Goal: Check status: Check status

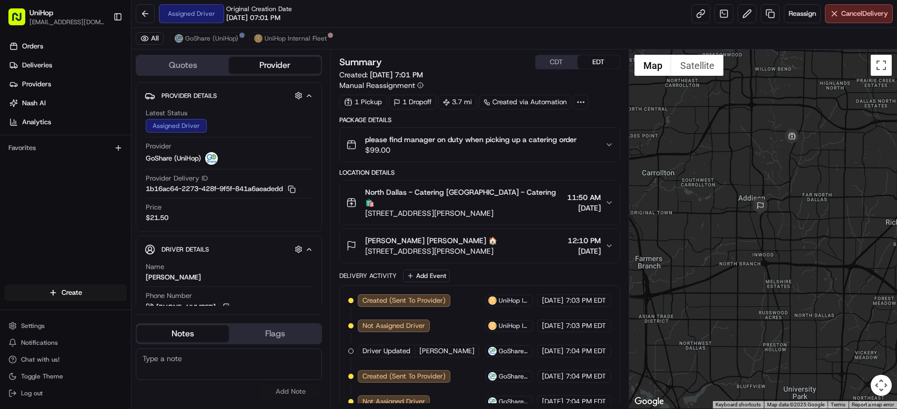
click at [88, 199] on div "Orders Deliveries Providers [PERSON_NAME] Analytics Favorites" at bounding box center [65, 162] width 131 height 257
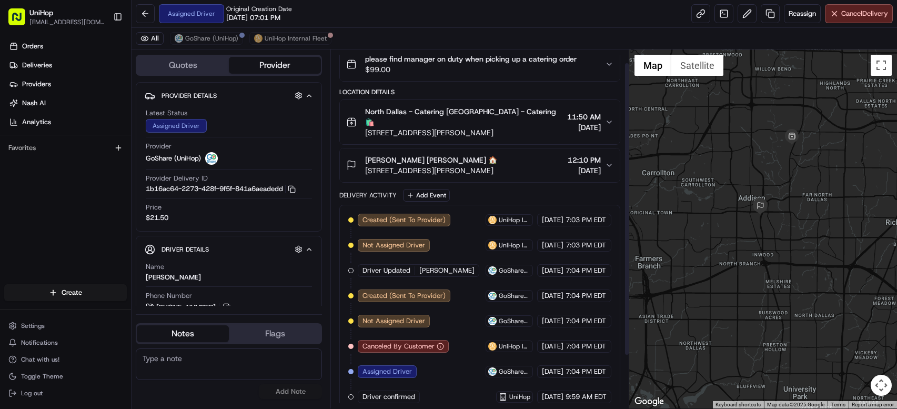
scroll to position [82, 0]
click at [216, 365] on textarea at bounding box center [229, 364] width 186 height 32
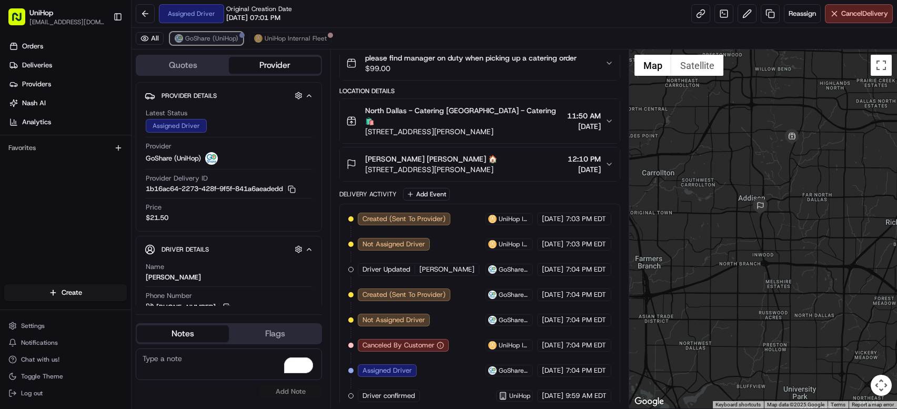
click at [219, 41] on span "GoShare (UniHop)" at bounding box center [211, 38] width 53 height 8
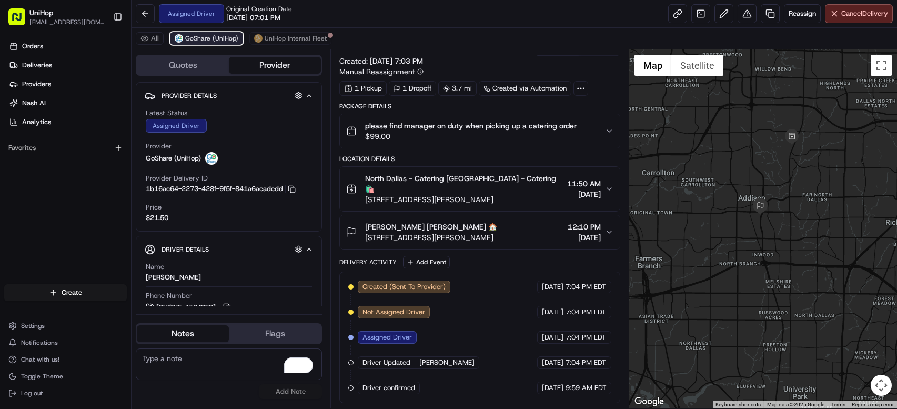
scroll to position [5, 0]
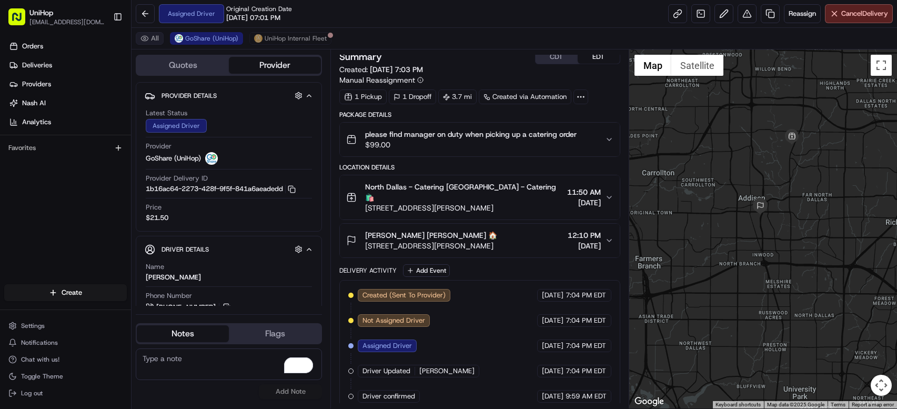
click at [150, 39] on button "All" at bounding box center [150, 38] width 28 height 13
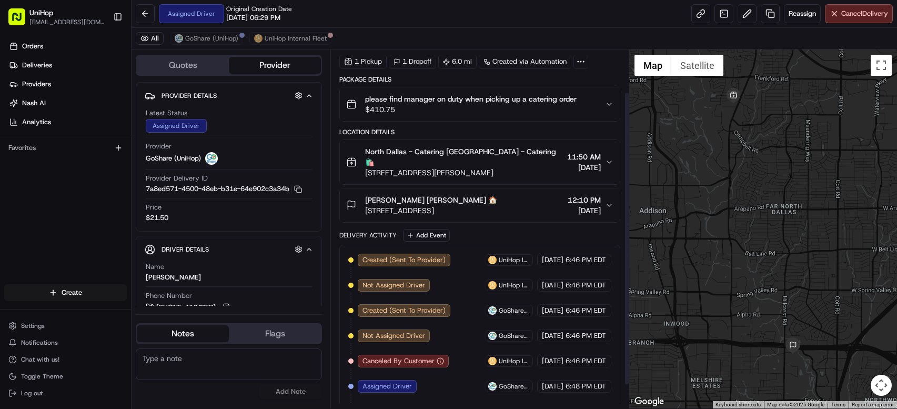
scroll to position [82, 0]
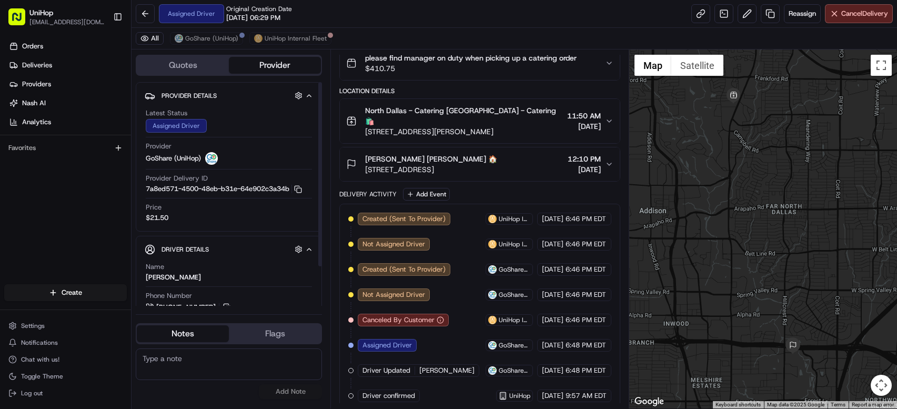
click at [104, 174] on div "Orders Deliveries Providers Nash AI Analytics Favorites" at bounding box center [65, 162] width 131 height 257
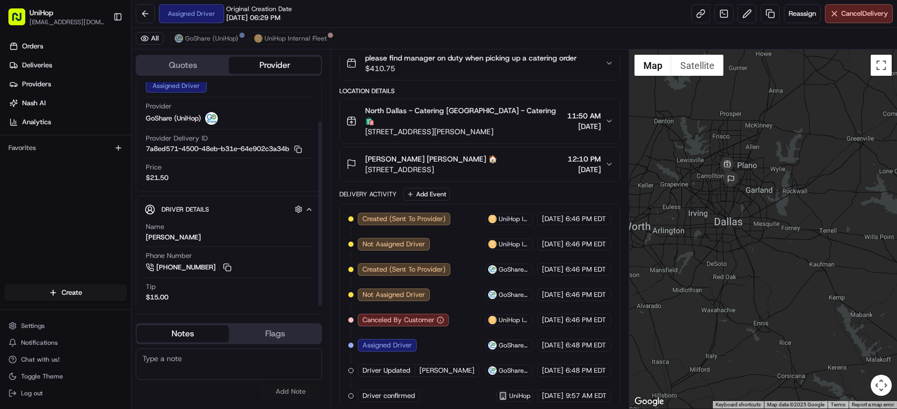
scroll to position [48, 0]
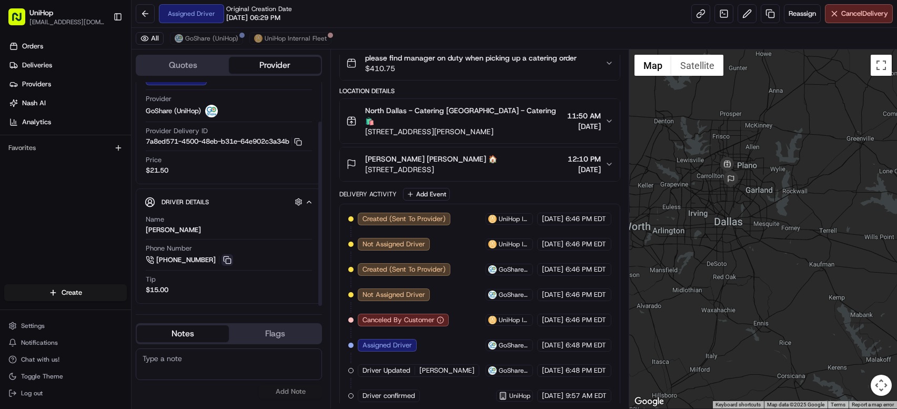
click at [226, 265] on button at bounding box center [227, 260] width 12 height 12
click at [536, 65] on span "$410.75" at bounding box center [470, 68] width 211 height 11
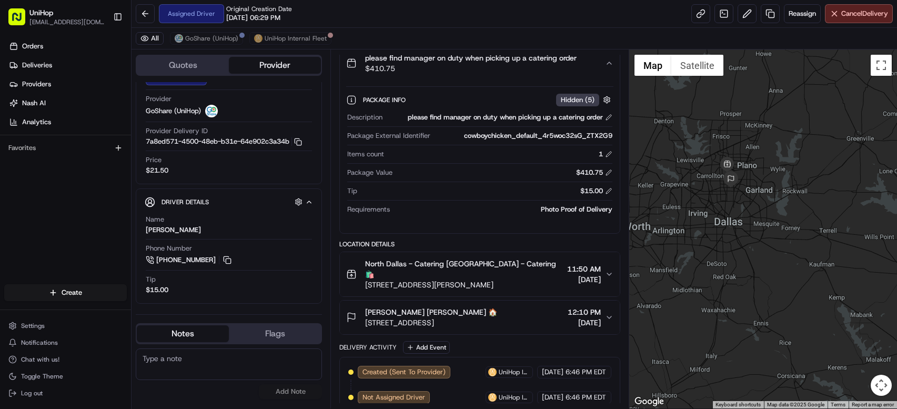
click at [535, 65] on span "$410.75" at bounding box center [470, 68] width 211 height 11
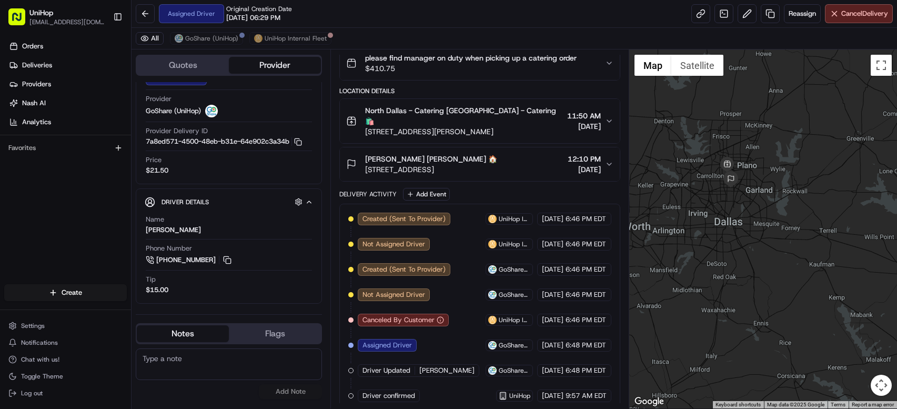
click at [522, 126] on span "17437 Preston Rd, Dallas, TX 75252, USA" at bounding box center [463, 131] width 197 height 11
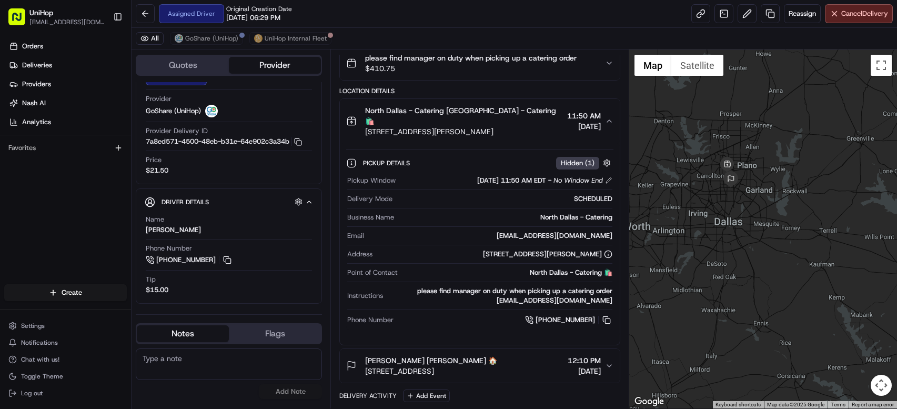
click at [522, 126] on span "17437 Preston Rd, Dallas, TX 75252, USA" at bounding box center [463, 131] width 197 height 11
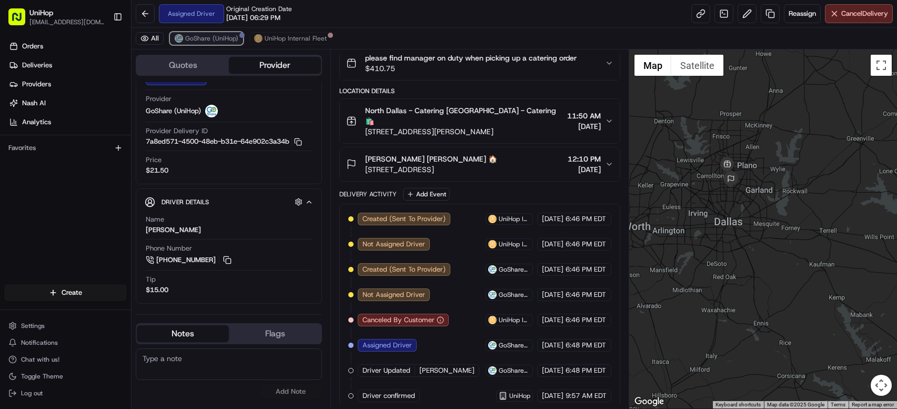
click at [205, 34] on span "GoShare (UniHop)" at bounding box center [211, 38] width 53 height 8
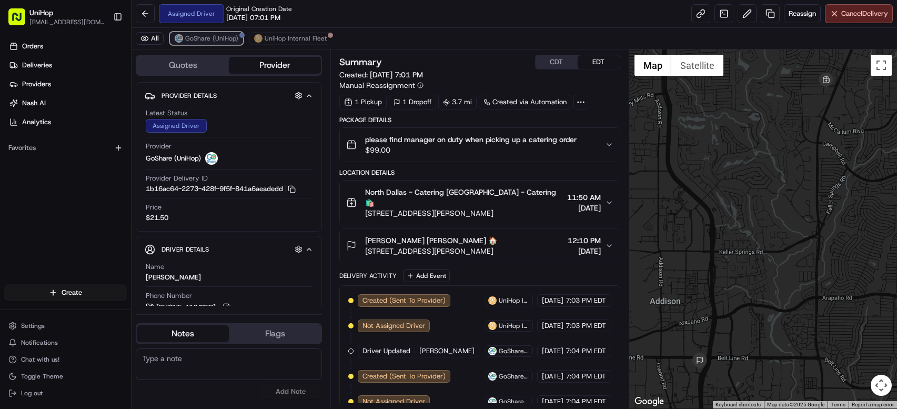
click at [226, 39] on span "GoShare (UniHop)" at bounding box center [211, 38] width 53 height 8
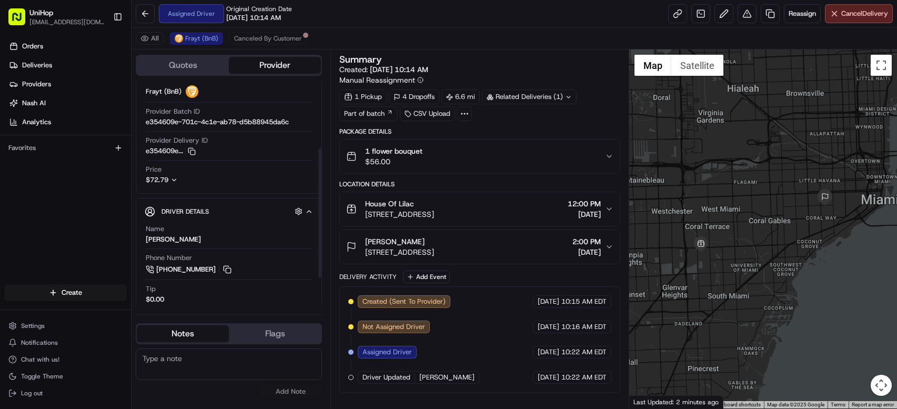
scroll to position [125, 0]
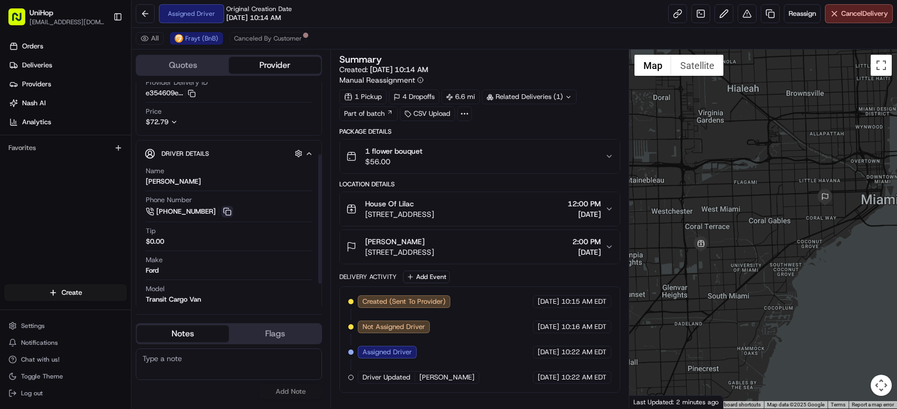
click at [226, 210] on button at bounding box center [227, 212] width 12 height 12
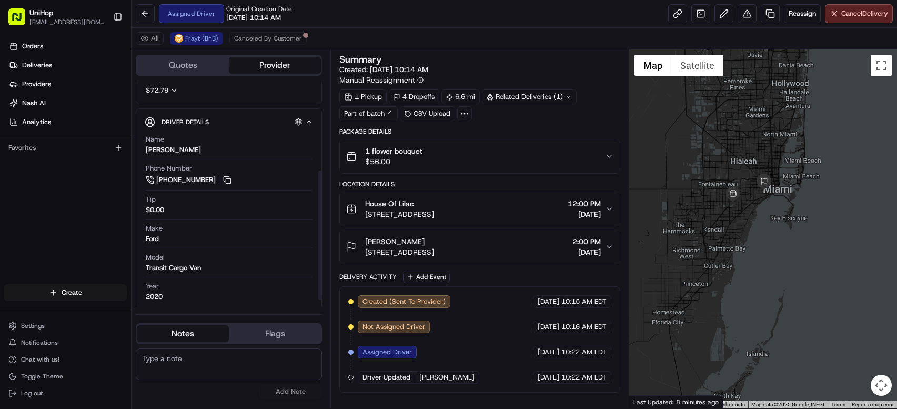
scroll to position [164, 0]
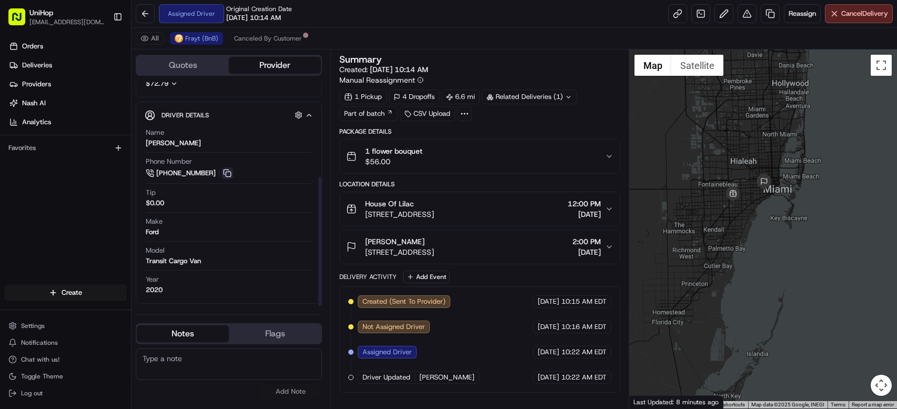
click at [231, 175] on button at bounding box center [227, 173] width 12 height 12
click at [429, 280] on button "Add Event" at bounding box center [426, 276] width 47 height 13
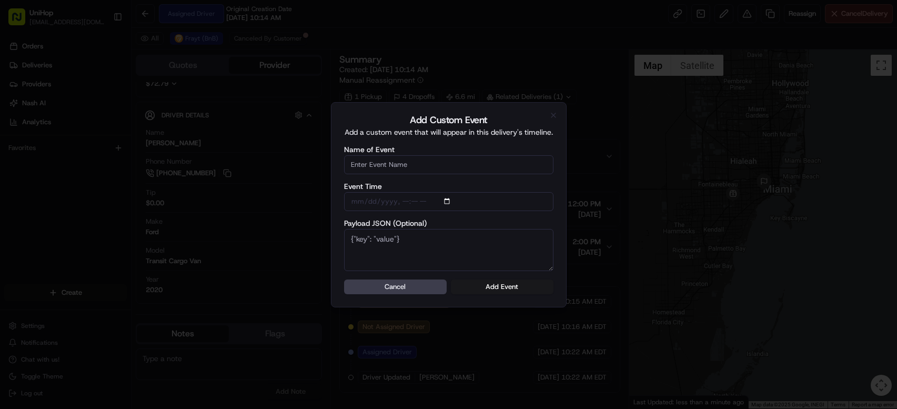
click at [417, 169] on input "Name of Event" at bounding box center [448, 164] width 209 height 19
type input "Driver Confirmed"
click at [503, 287] on button "Add Event" at bounding box center [502, 286] width 103 height 15
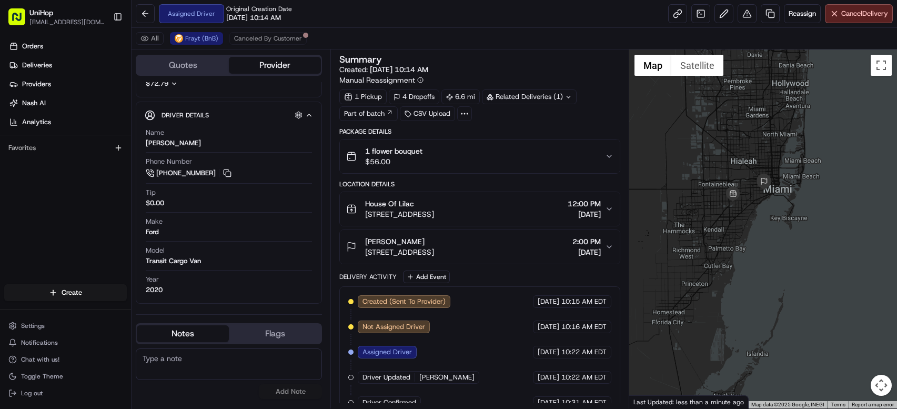
scroll to position [17, 0]
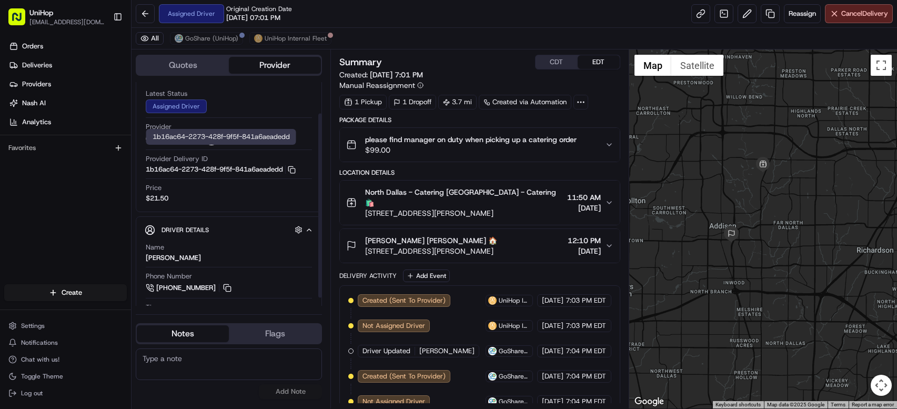
scroll to position [48, 0]
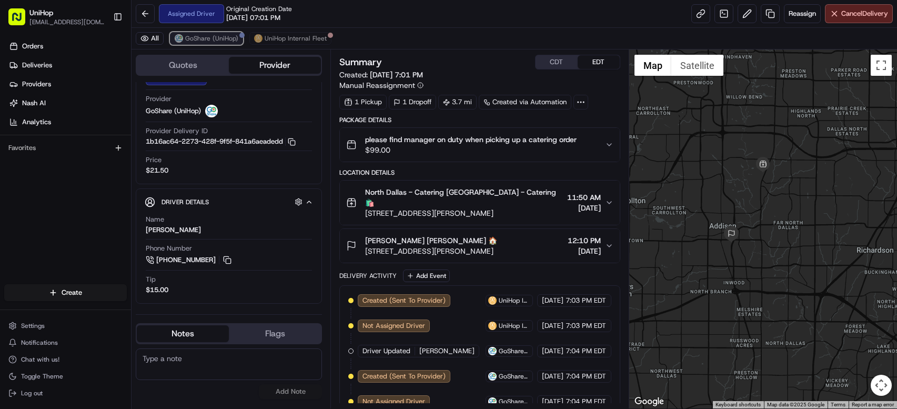
click at [191, 41] on span "GoShare (UniHop)" at bounding box center [211, 38] width 53 height 8
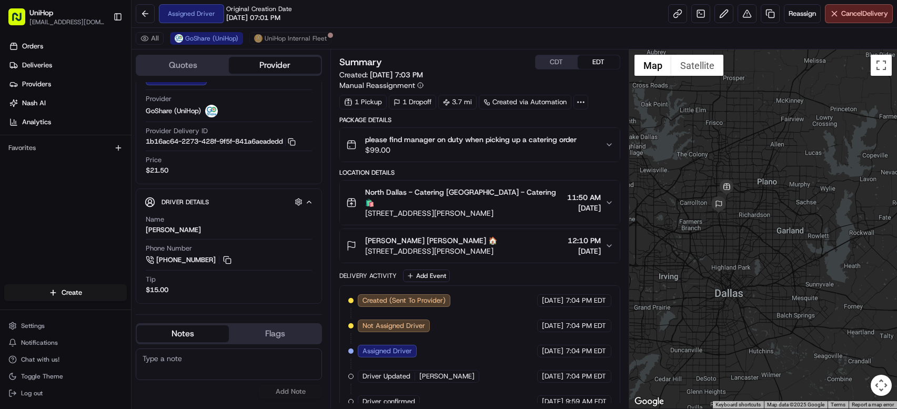
click at [61, 201] on div "Orders Deliveries Providers Nash AI Analytics Favorites" at bounding box center [65, 162] width 131 height 257
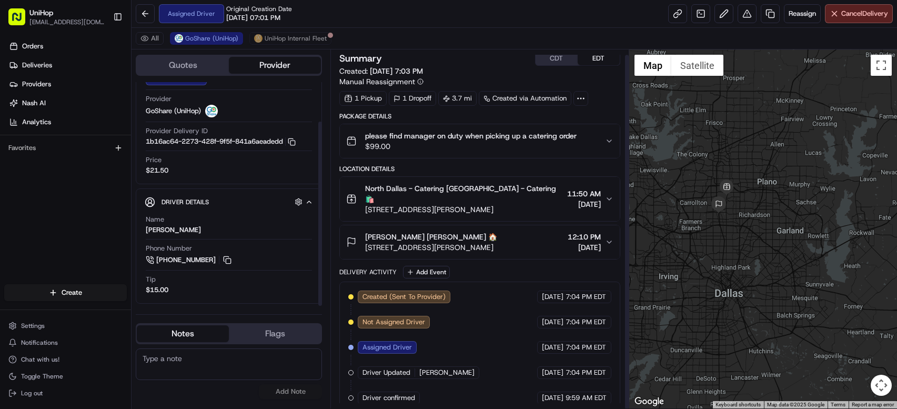
scroll to position [5, 0]
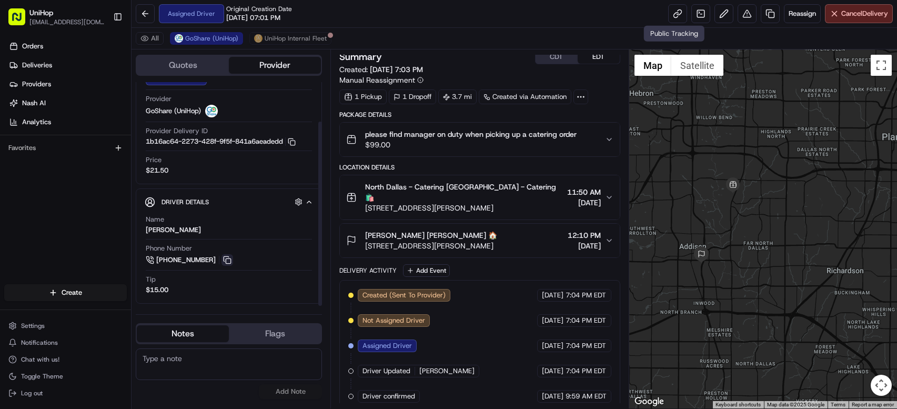
click at [229, 260] on button at bounding box center [227, 260] width 12 height 12
drag, startPoint x: 363, startPoint y: 200, endPoint x: 517, endPoint y: 200, distance: 154.1
click at [517, 200] on div "North Dallas - Catering North Dallas - Catering 🛍️ 17437 Preston Rd, Dallas, TX…" at bounding box center [454, 197] width 216 height 32
copy span "17437 Preston Rd, Dallas, TX 75252, USA"
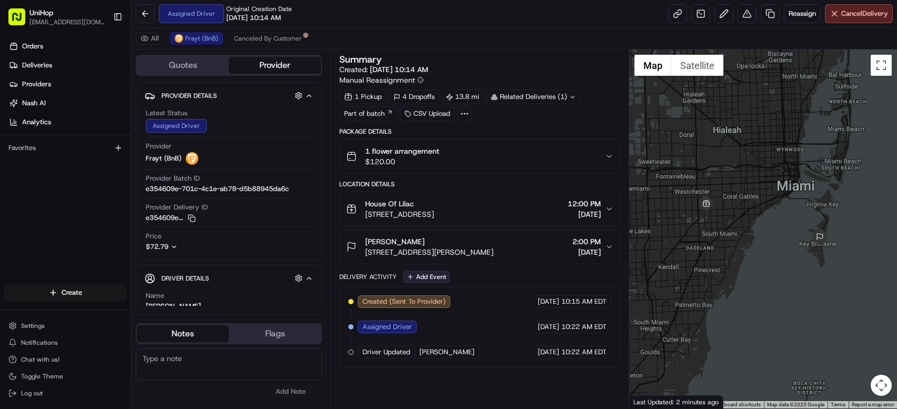
click at [420, 275] on button "Add Event" at bounding box center [426, 276] width 47 height 13
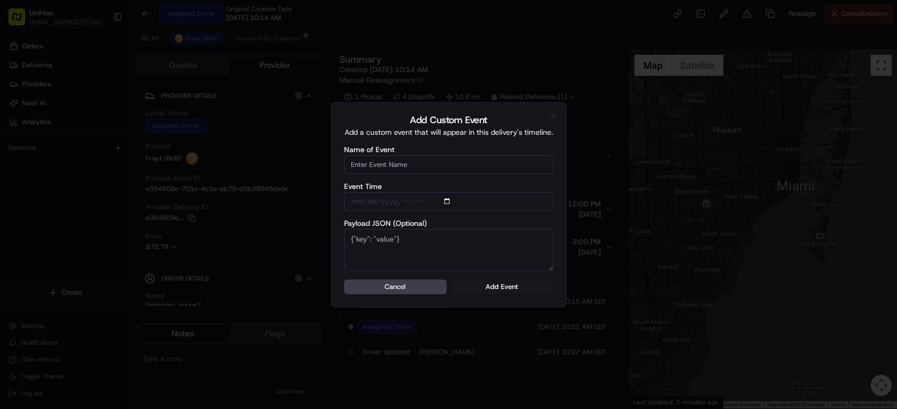
click at [416, 168] on input "Name of Event" at bounding box center [448, 164] width 209 height 19
type input "Driver Confirmed"
click at [481, 285] on button "Add Event" at bounding box center [502, 286] width 103 height 15
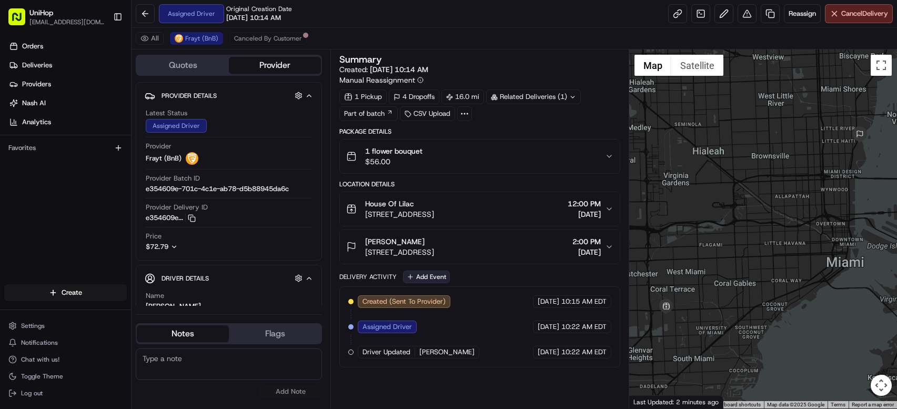
click at [437, 279] on button "Add Event" at bounding box center [426, 276] width 47 height 13
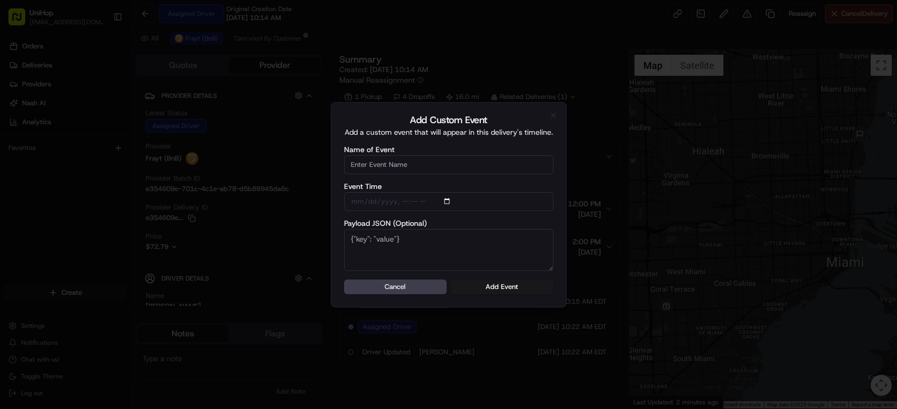
click at [426, 165] on input "Name of Event" at bounding box center [448, 164] width 209 height 19
type input "Driver Confirmed"
click at [514, 283] on button "Add Event" at bounding box center [502, 286] width 103 height 15
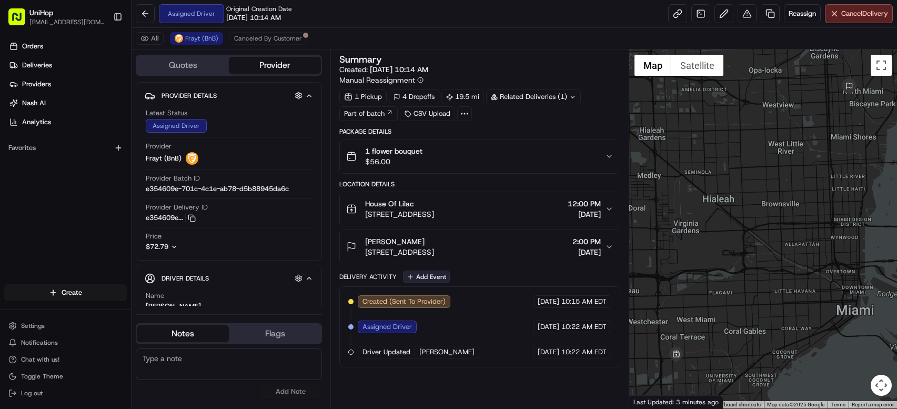
click at [428, 274] on button "Add Event" at bounding box center [426, 276] width 47 height 13
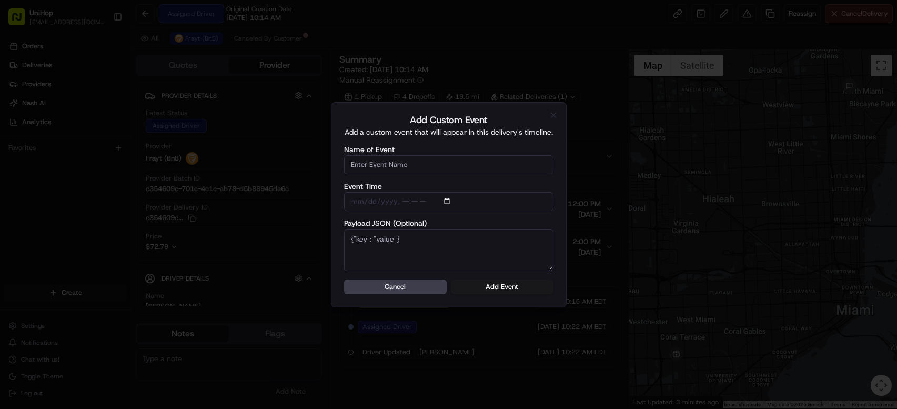
click at [422, 168] on input "Name of Event" at bounding box center [448, 164] width 209 height 19
type input "Driver Confirmed"
click at [499, 285] on button "Add Event" at bounding box center [502, 286] width 103 height 15
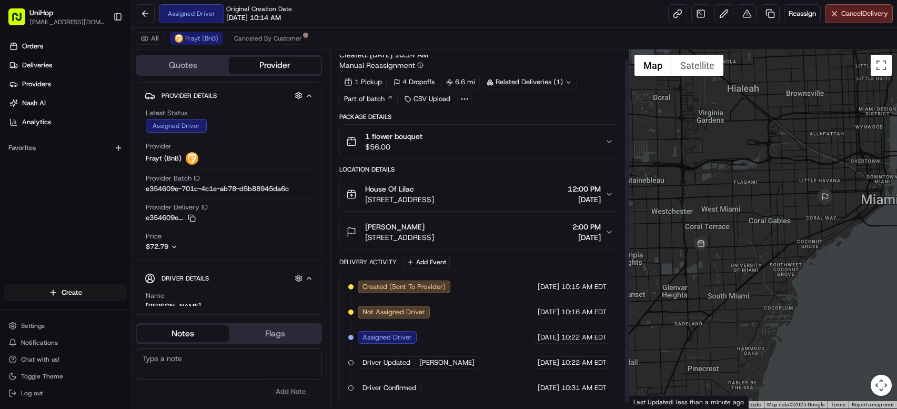
scroll to position [17, 0]
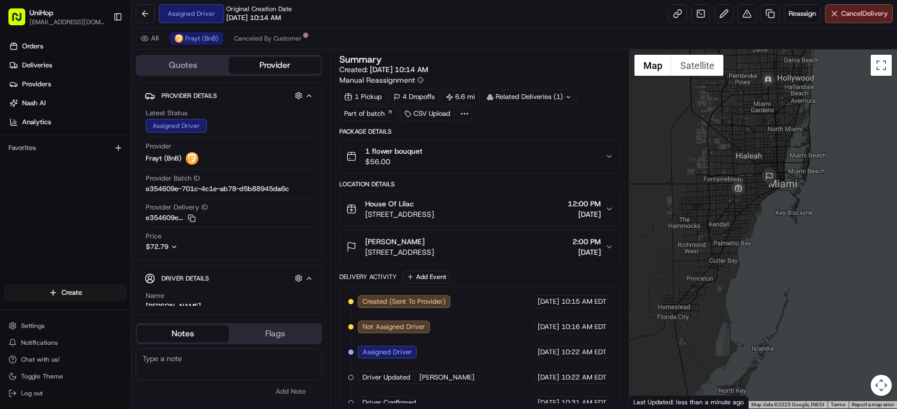
click at [408, 208] on span "House Of Lilac" at bounding box center [389, 203] width 49 height 11
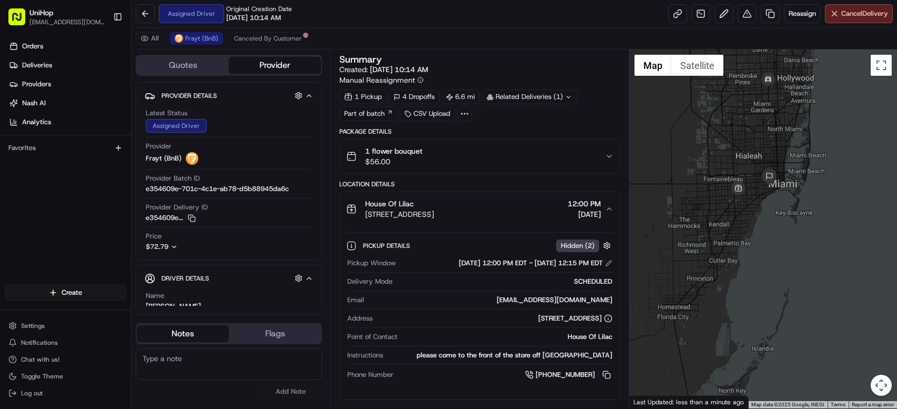
click at [408, 208] on span "House Of Lilac" at bounding box center [389, 203] width 49 height 11
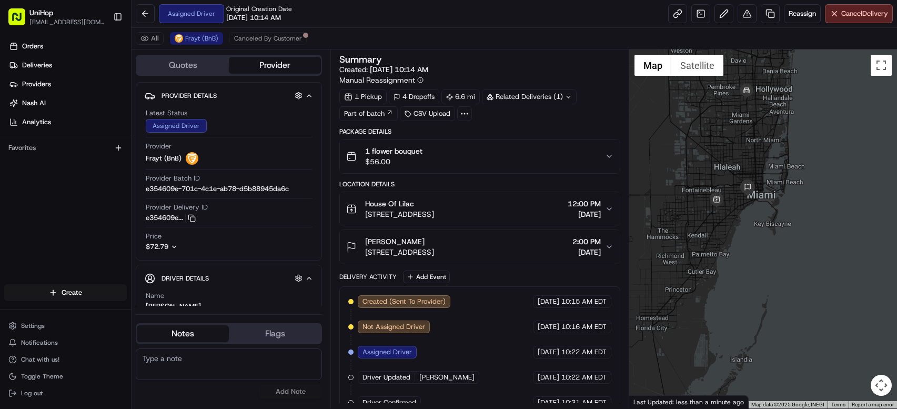
drag, startPoint x: 717, startPoint y: 98, endPoint x: 693, endPoint y: 110, distance: 26.3
click at [693, 110] on div at bounding box center [763, 228] width 268 height 359
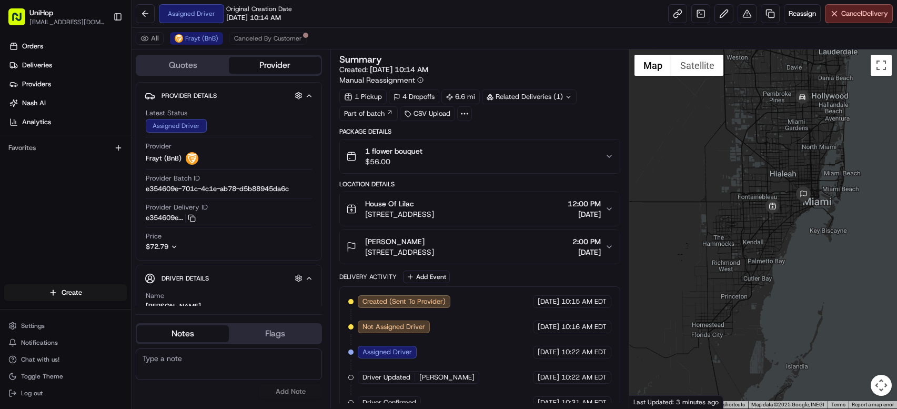
drag, startPoint x: 844, startPoint y: 127, endPoint x: 804, endPoint y: 163, distance: 53.3
click at [804, 163] on div at bounding box center [763, 228] width 268 height 359
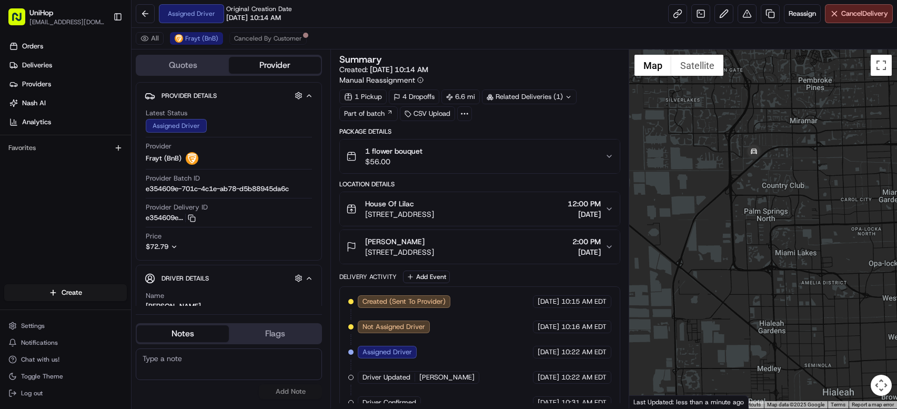
drag, startPoint x: 771, startPoint y: 118, endPoint x: 768, endPoint y: 150, distance: 32.2
click at [786, 176] on div at bounding box center [763, 228] width 268 height 359
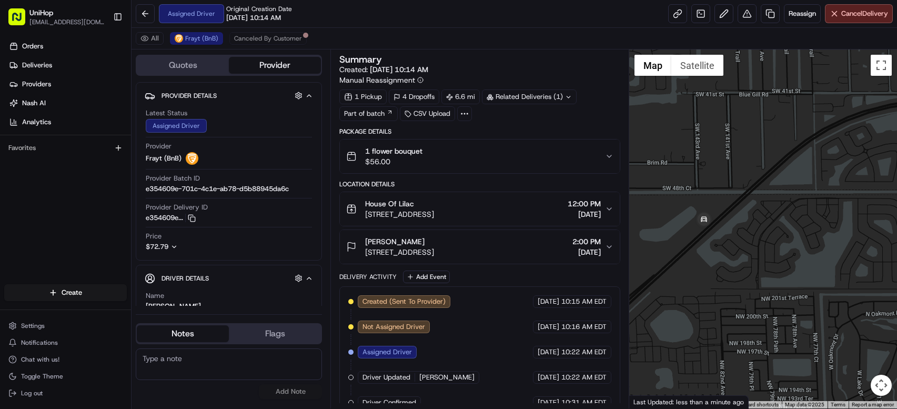
drag, startPoint x: 692, startPoint y: 203, endPoint x: 768, endPoint y: 133, distance: 103.5
click at [770, 128] on div at bounding box center [763, 228] width 268 height 359
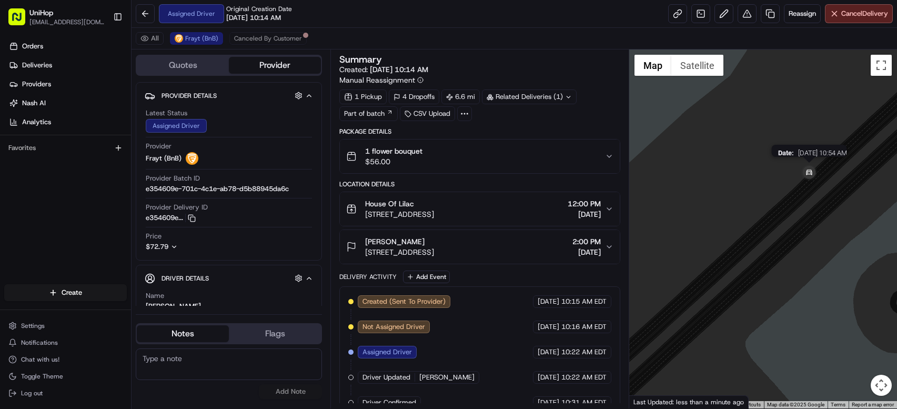
click at [805, 171] on img at bounding box center [808, 173] width 21 height 21
click at [714, 68] on button "Satellite" at bounding box center [697, 65] width 52 height 21
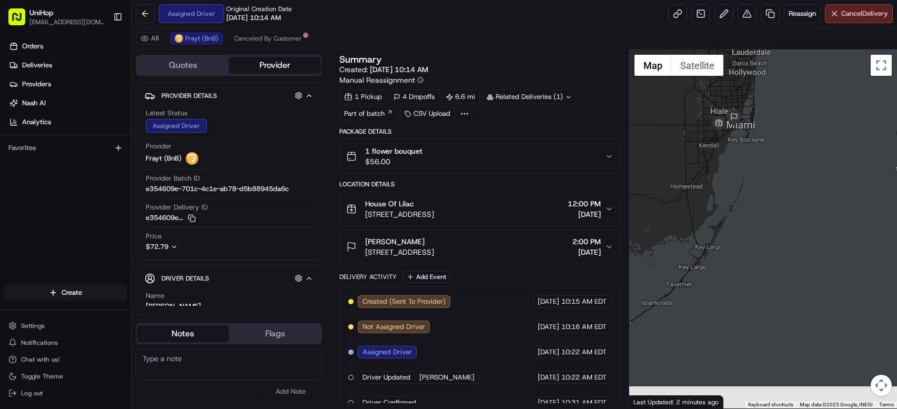
drag, startPoint x: 662, startPoint y: 163, endPoint x: 667, endPoint y: 135, distance: 28.3
click at [667, 135] on div at bounding box center [763, 228] width 268 height 359
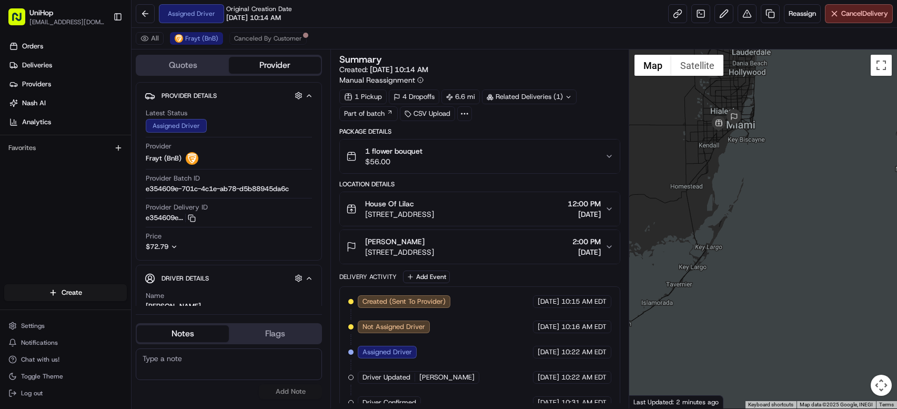
click at [579, 246] on span "2:00 PM" at bounding box center [586, 241] width 28 height 11
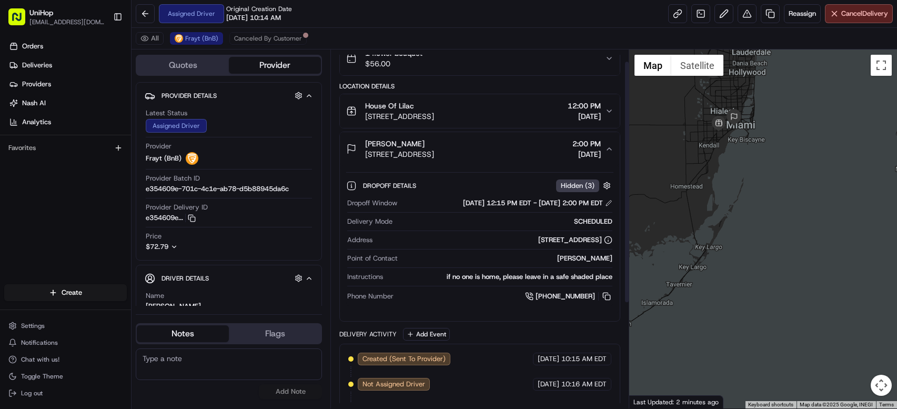
scroll to position [98, 0]
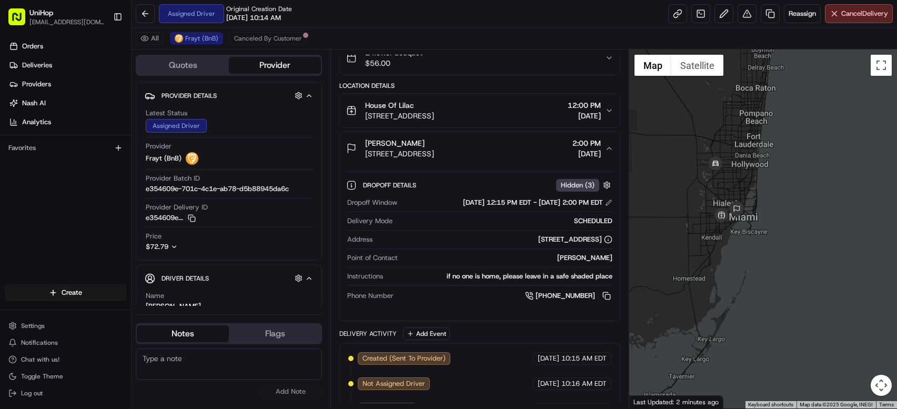
drag, startPoint x: 681, startPoint y: 112, endPoint x: 684, endPoint y: 208, distance: 96.3
click at [684, 208] on div at bounding box center [763, 228] width 268 height 359
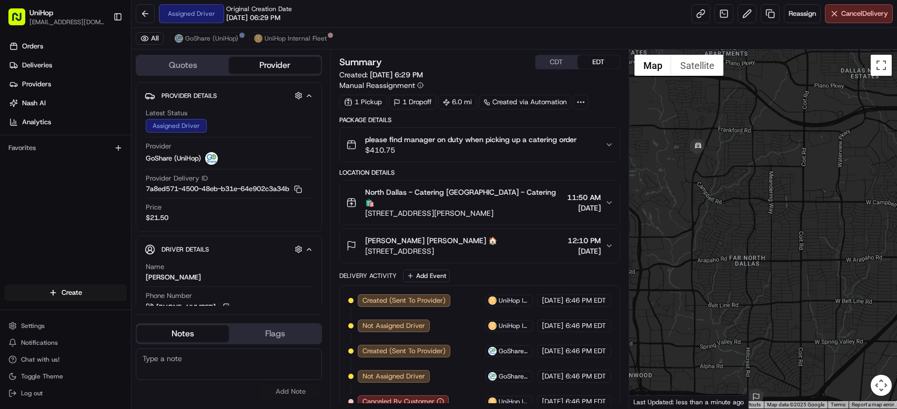
drag, startPoint x: 768, startPoint y: 146, endPoint x: 704, endPoint y: 158, distance: 65.3
click at [645, 177] on div at bounding box center [763, 228] width 268 height 359
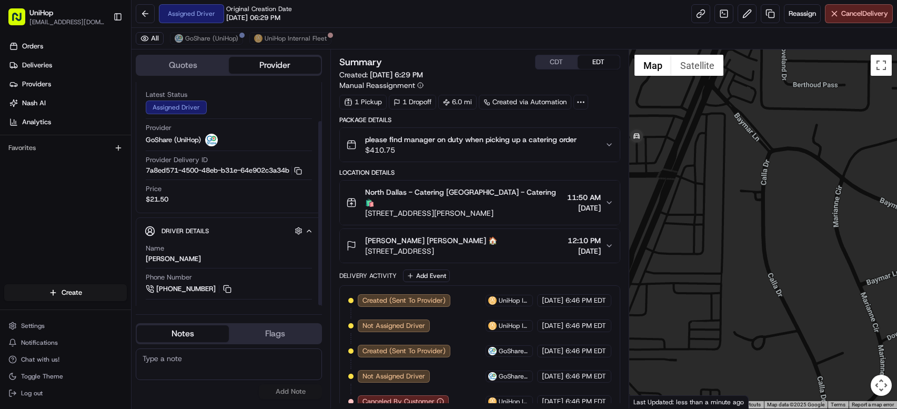
scroll to position [48, 0]
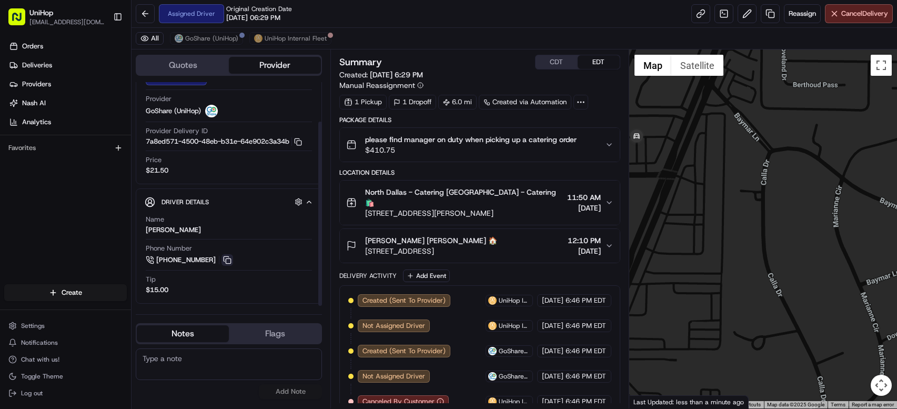
click at [229, 259] on button at bounding box center [227, 260] width 12 height 12
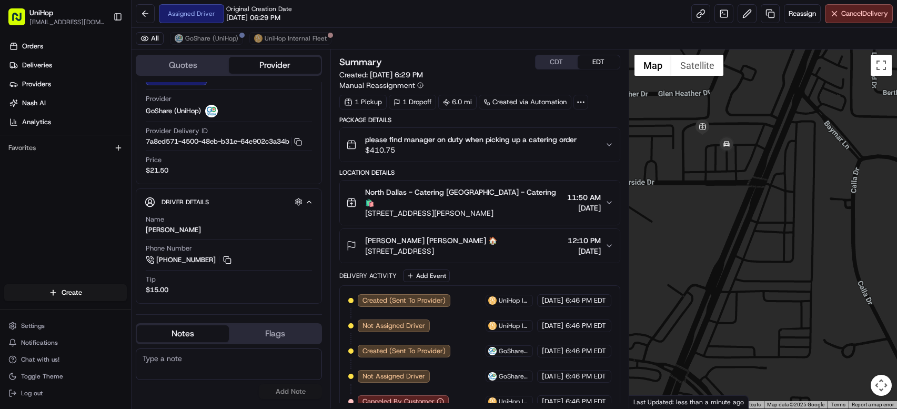
drag, startPoint x: 661, startPoint y: 139, endPoint x: 748, endPoint y: 147, distance: 87.7
click at [751, 147] on div at bounding box center [763, 228] width 268 height 359
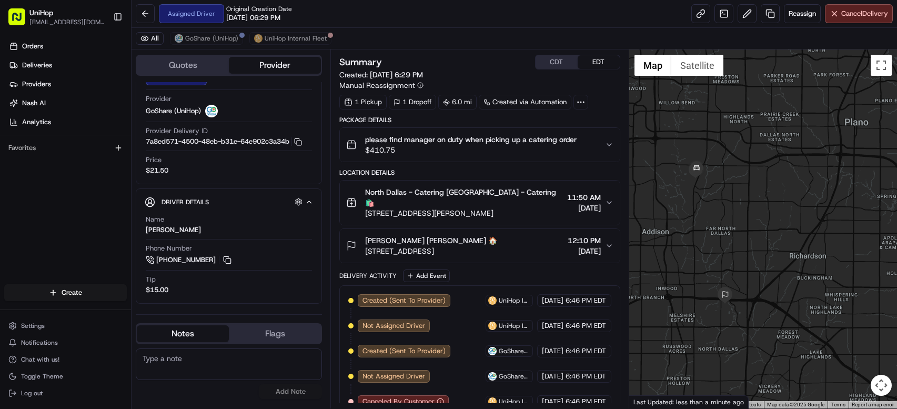
drag, startPoint x: 479, startPoint y: 242, endPoint x: 367, endPoint y: 244, distance: 112.1
click at [367, 244] on div "Amy Amy 🏠 12720 Hillcrest Rd, Dallas, TX 75230, USA 12:10 PM Aug 22 2025" at bounding box center [475, 245] width 258 height 21
copy span "12720 Hillcrest Rd, Dallas, TX 75230, USA"
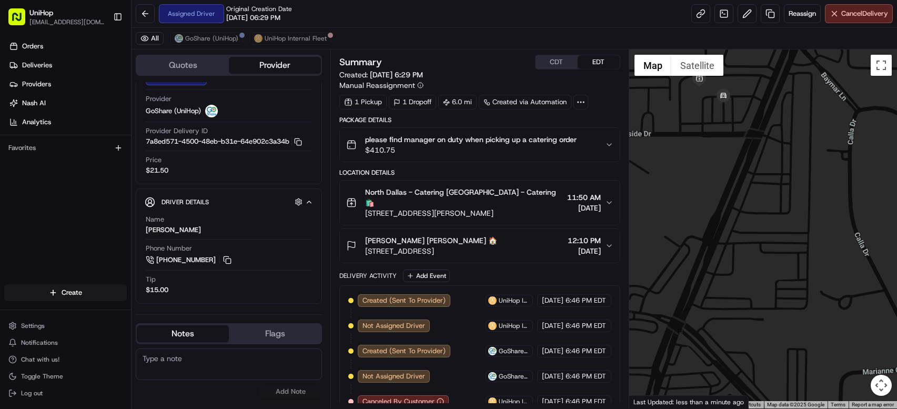
drag, startPoint x: 662, startPoint y: 176, endPoint x: 762, endPoint y: 236, distance: 116.5
click at [762, 236] on div at bounding box center [763, 228] width 268 height 359
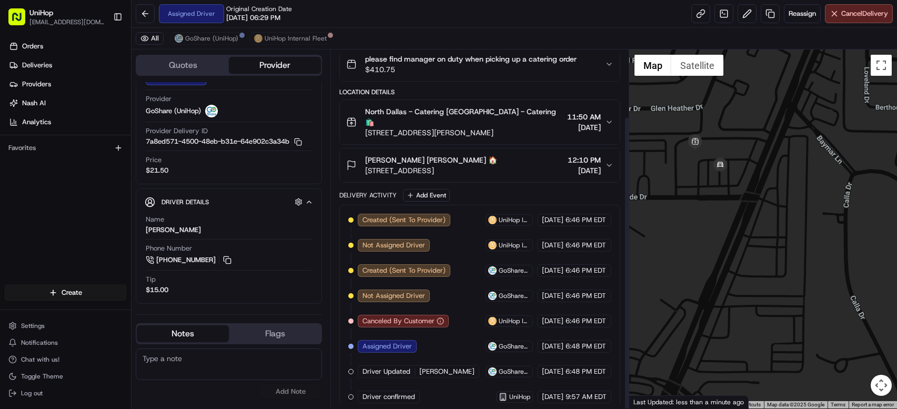
scroll to position [82, 0]
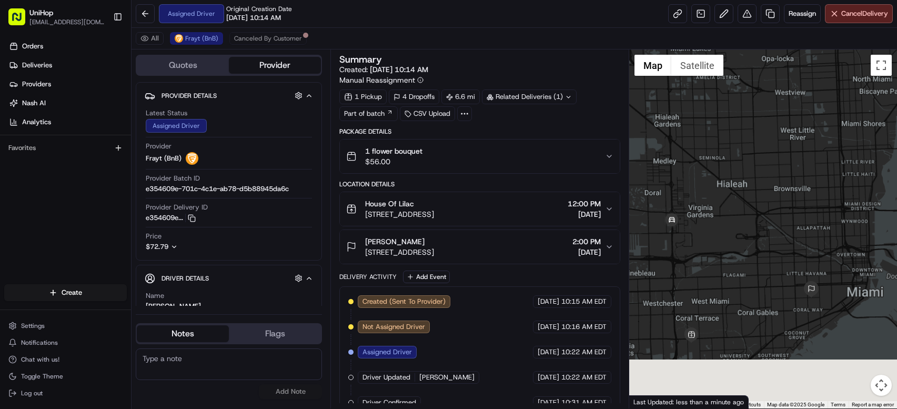
drag, startPoint x: 734, startPoint y: 229, endPoint x: 742, endPoint y: 150, distance: 78.8
click at [742, 150] on div at bounding box center [763, 228] width 268 height 359
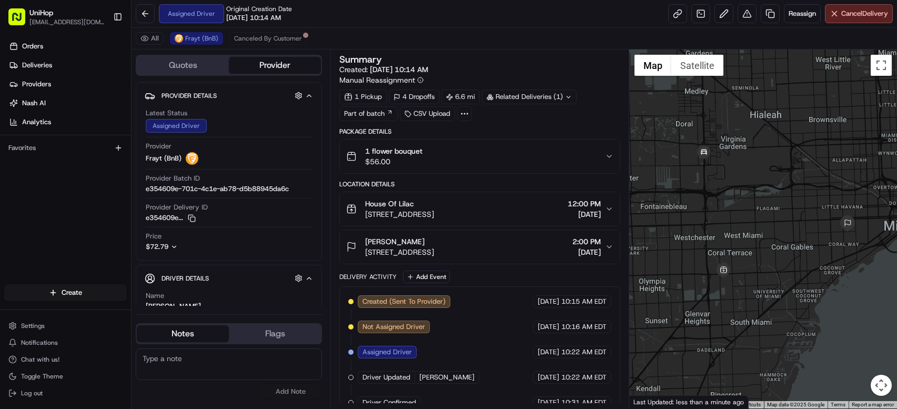
drag, startPoint x: 698, startPoint y: 242, endPoint x: 736, endPoint y: 168, distance: 83.5
click at [736, 168] on div at bounding box center [763, 228] width 268 height 359
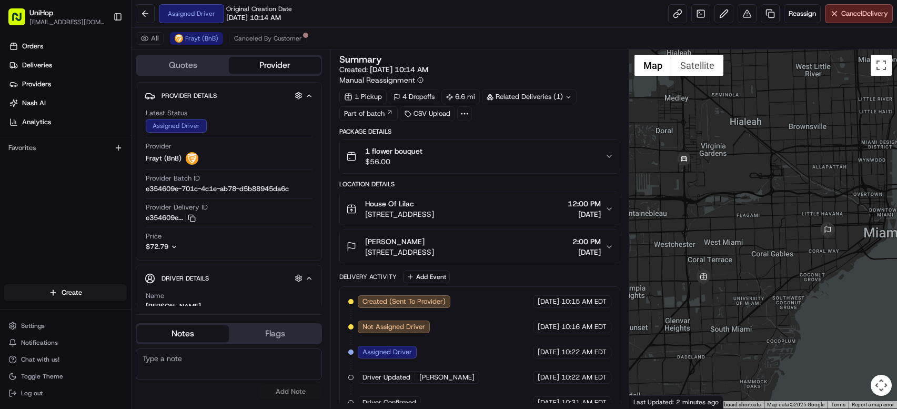
drag, startPoint x: 681, startPoint y: 151, endPoint x: 686, endPoint y: 183, distance: 32.1
click at [686, 183] on div at bounding box center [763, 228] width 268 height 359
click at [434, 250] on span "2010 SW 16th St, Miami, FL 33145, US" at bounding box center [399, 252] width 69 height 11
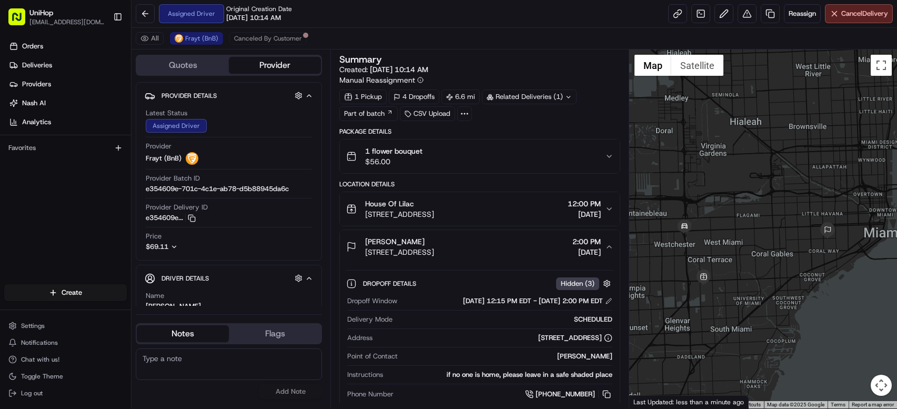
click at [434, 250] on span "2010 SW 16th St, Miami, FL 33145, US" at bounding box center [399, 252] width 69 height 11
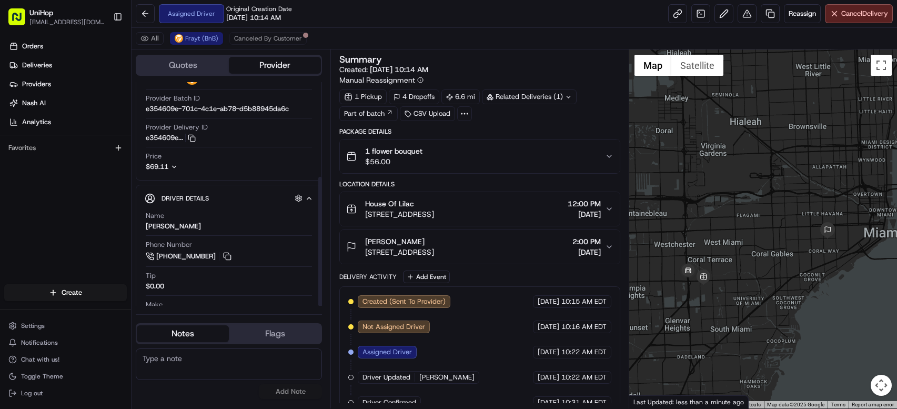
scroll to position [164, 0]
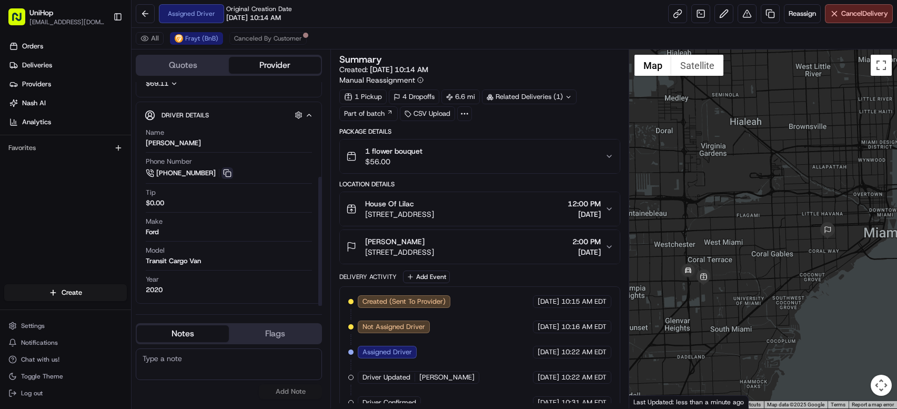
click at [221, 171] on button at bounding box center [227, 173] width 12 height 12
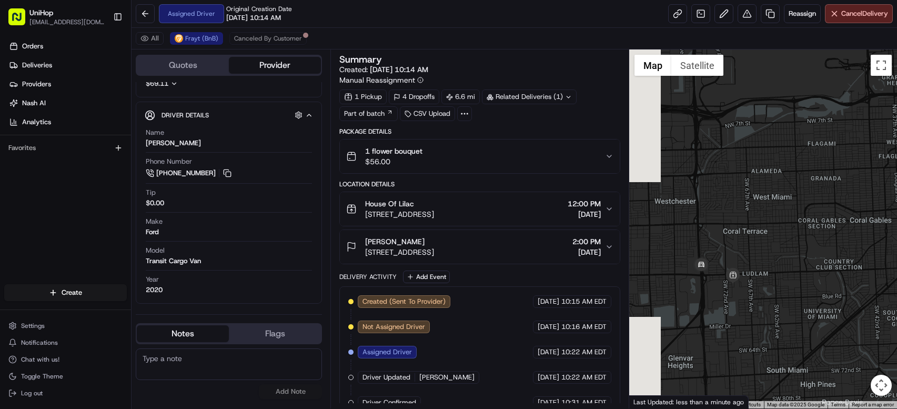
drag, startPoint x: 688, startPoint y: 270, endPoint x: 723, endPoint y: 211, distance: 69.1
click at [730, 185] on div at bounding box center [763, 228] width 268 height 359
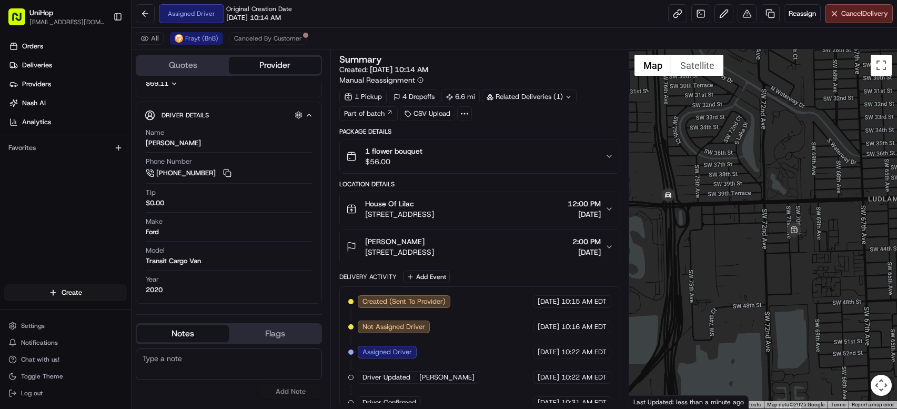
drag, startPoint x: 723, startPoint y: 279, endPoint x: 730, endPoint y: 161, distance: 118.5
click at [730, 161] on div at bounding box center [763, 228] width 268 height 359
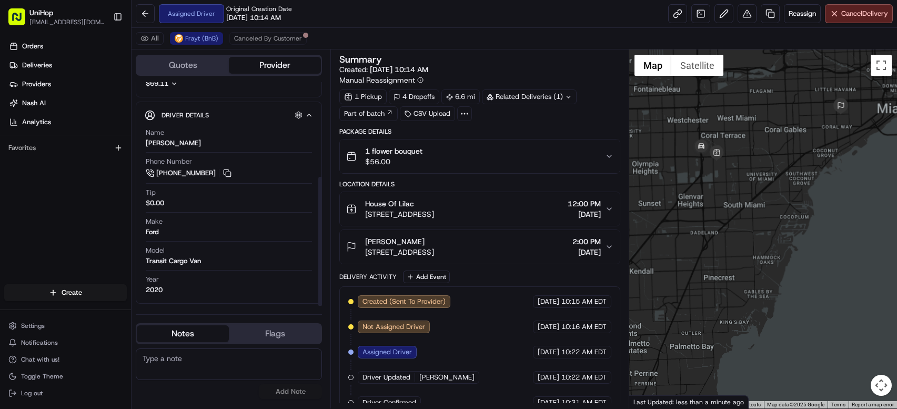
click at [102, 183] on div "Orders Deliveries Providers [PERSON_NAME] Analytics Favorites" at bounding box center [65, 162] width 131 height 257
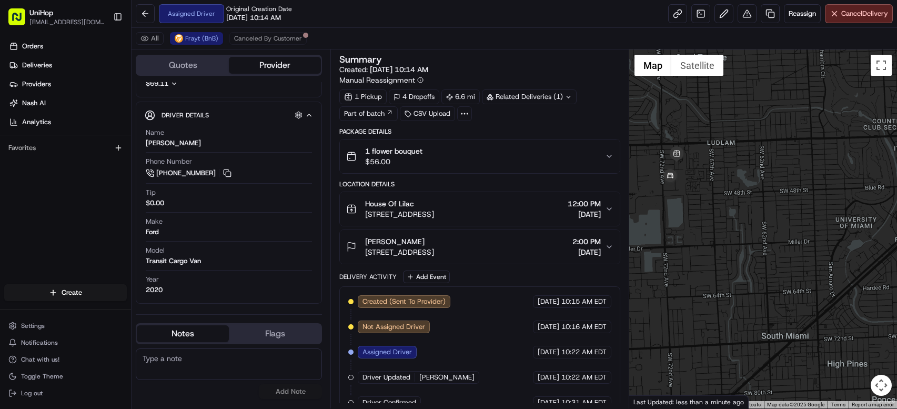
drag, startPoint x: 744, startPoint y: 174, endPoint x: 770, endPoint y: 179, distance: 26.3
click at [790, 181] on div at bounding box center [763, 228] width 268 height 359
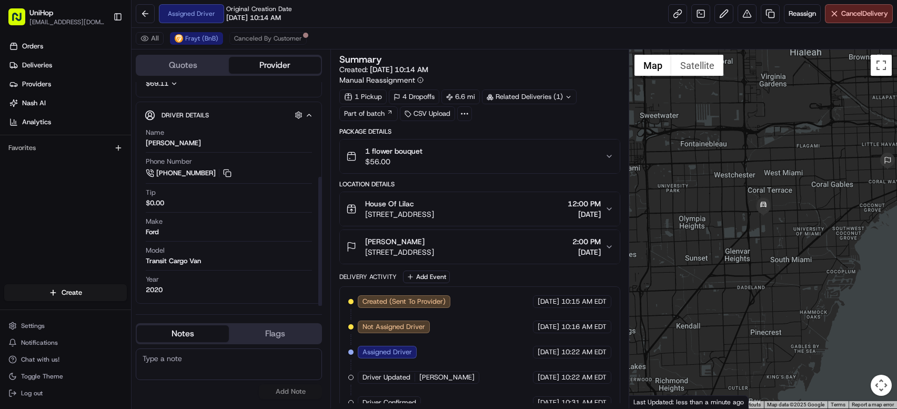
scroll to position [17, 0]
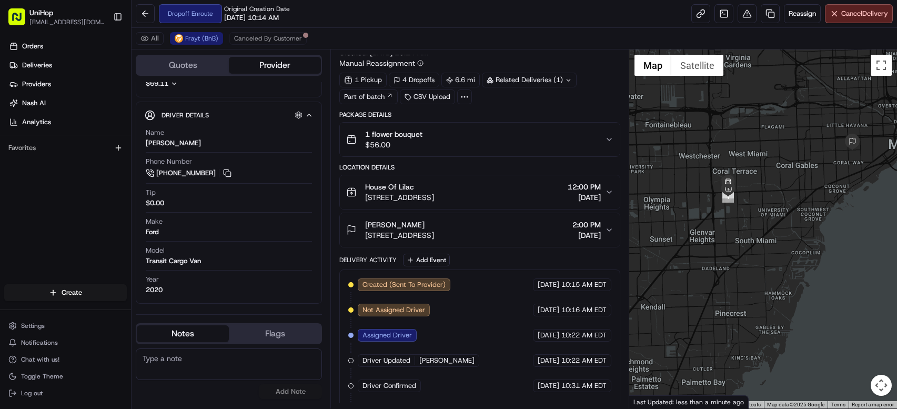
drag, startPoint x: 726, startPoint y: 214, endPoint x: 689, endPoint y: 194, distance: 42.1
click at [689, 194] on div at bounding box center [763, 228] width 268 height 359
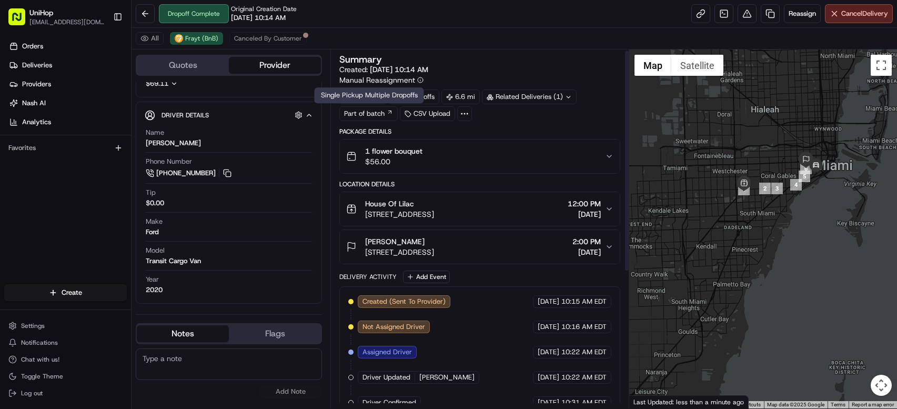
scroll to position [3, 0]
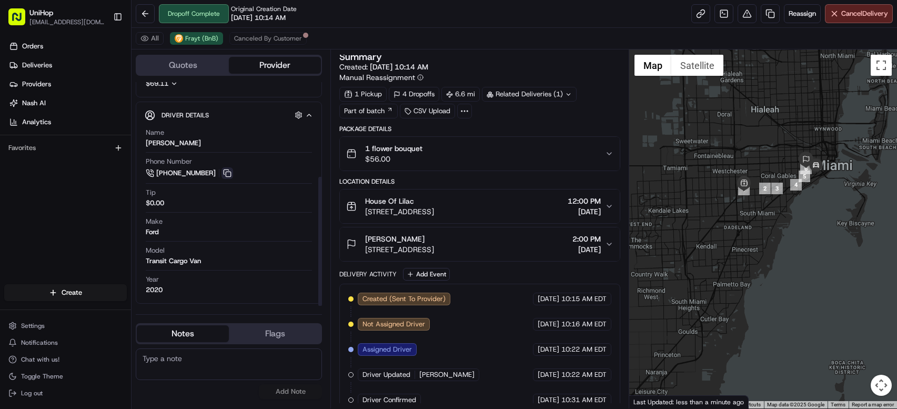
click at [225, 172] on button at bounding box center [227, 173] width 12 height 12
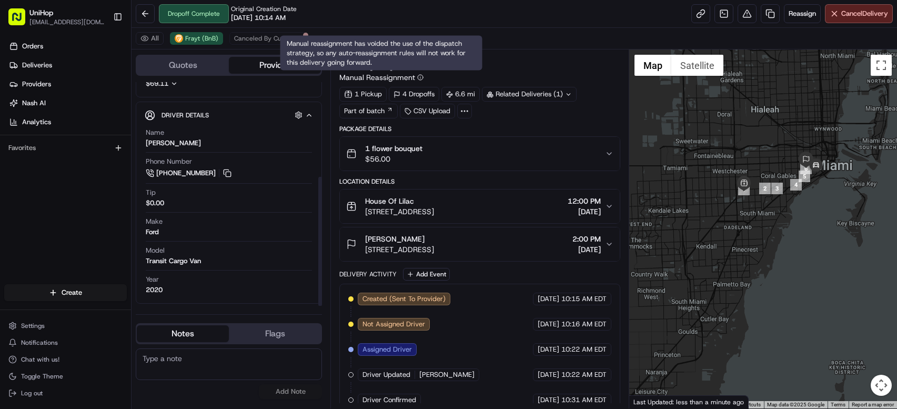
click at [526, 151] on div "1 flower bouquet $56.00" at bounding box center [475, 153] width 258 height 21
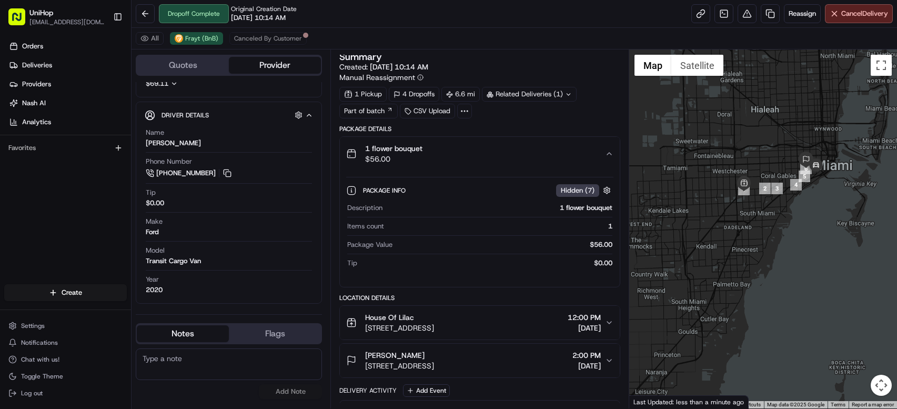
click at [526, 151] on div "1 flower bouquet $56.00" at bounding box center [475, 153] width 258 height 21
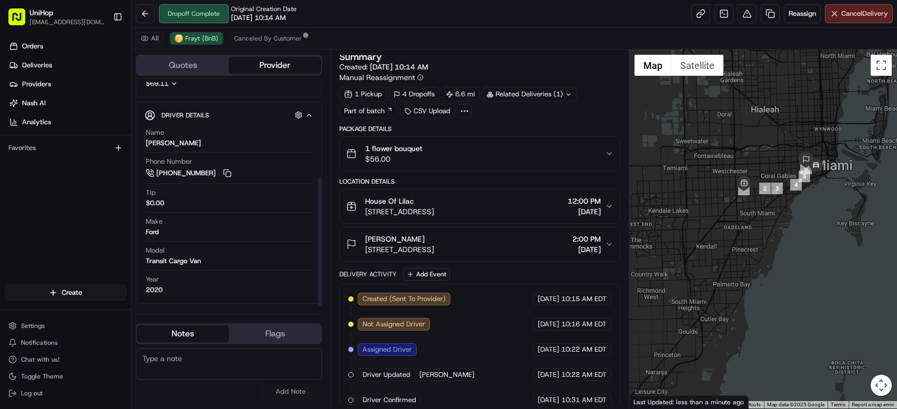
click at [222, 357] on textarea at bounding box center [229, 364] width 186 height 32
click at [195, 359] on textarea "The driver drops off the order at the customer's home front door. He forgot to …" at bounding box center [229, 364] width 186 height 32
type textarea "The driver drop off the order at the customer's front door. He forgot to take a…"
click at [298, 396] on button "Add Note" at bounding box center [290, 391] width 63 height 15
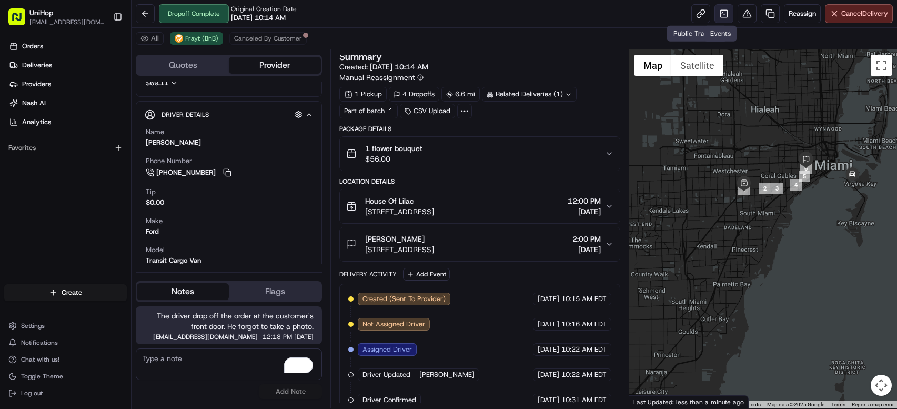
click at [719, 17] on link at bounding box center [723, 13] width 19 height 19
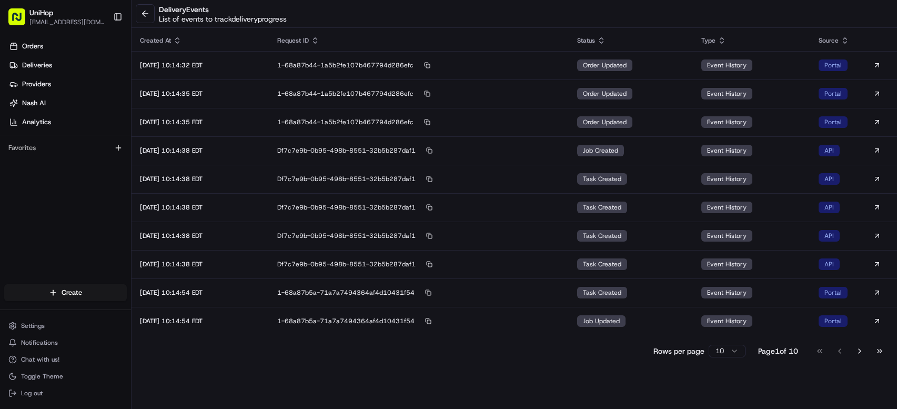
click at [881, 351] on button "Go to last page" at bounding box center [880, 350] width 18 height 15
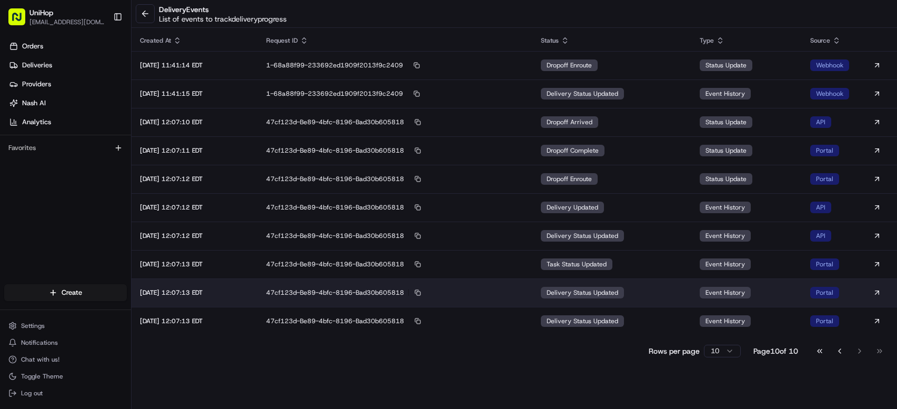
click at [618, 295] on span "delivery status updated" at bounding box center [583, 292] width 72 height 8
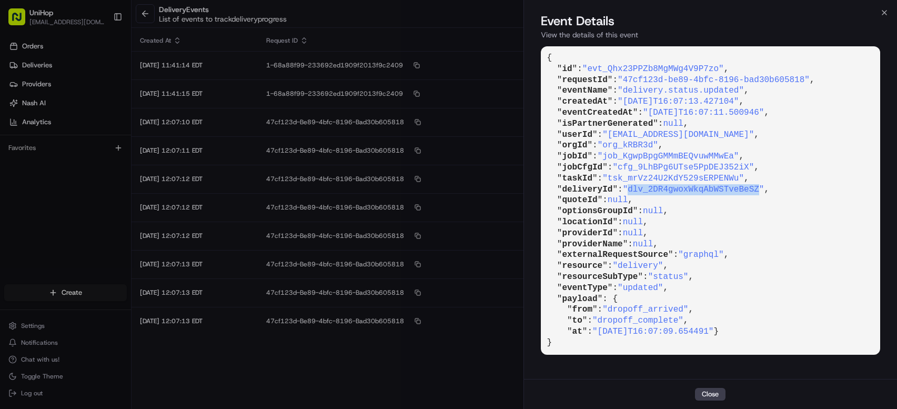
drag, startPoint x: 635, startPoint y: 189, endPoint x: 765, endPoint y: 189, distance: 129.4
click at [764, 189] on span ""dlv_2DR4gwoxWkqAbWSTveBeSZ"" at bounding box center [693, 189] width 141 height 9
copy span "dlv_2DR4gwoxWkqAbWSTveBeSZ"
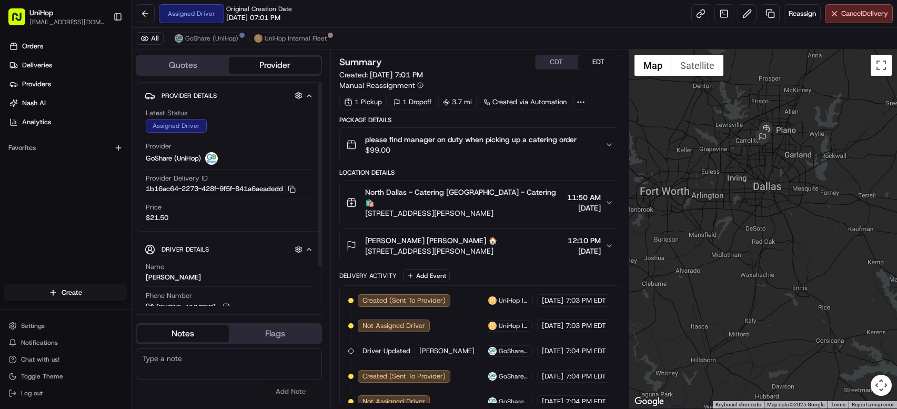
click at [105, 199] on div "Orders Deliveries Providers [PERSON_NAME] Analytics Favorites" at bounding box center [65, 162] width 131 height 257
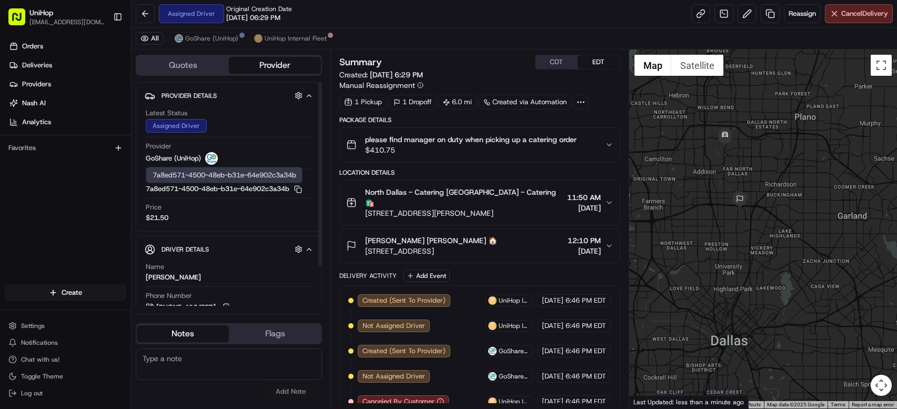
click at [84, 211] on div "Orders Deliveries Providers [PERSON_NAME] Analytics Favorites" at bounding box center [65, 162] width 131 height 257
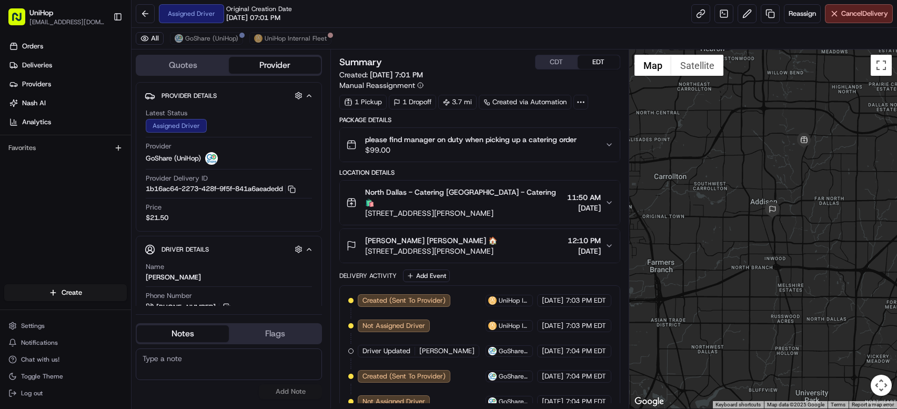
drag, startPoint x: 812, startPoint y: 179, endPoint x: 786, endPoint y: 168, distance: 28.5
click at [786, 168] on div at bounding box center [763, 228] width 268 height 359
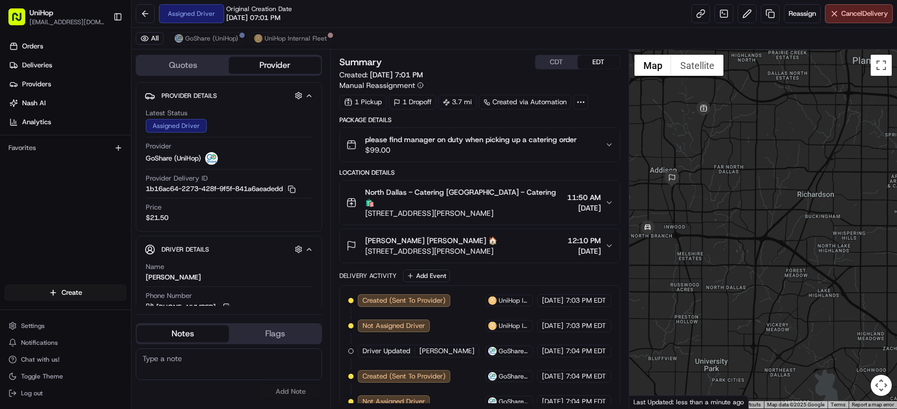
drag, startPoint x: 688, startPoint y: 166, endPoint x: 736, endPoint y: 115, distance: 70.0
click at [737, 115] on div at bounding box center [763, 228] width 268 height 359
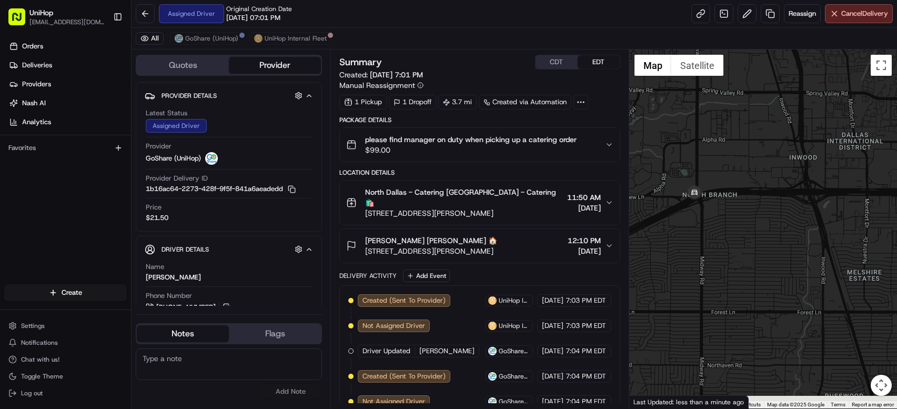
drag, startPoint x: 703, startPoint y: 172, endPoint x: 792, endPoint y: 97, distance: 116.4
click at [792, 97] on div at bounding box center [763, 228] width 268 height 359
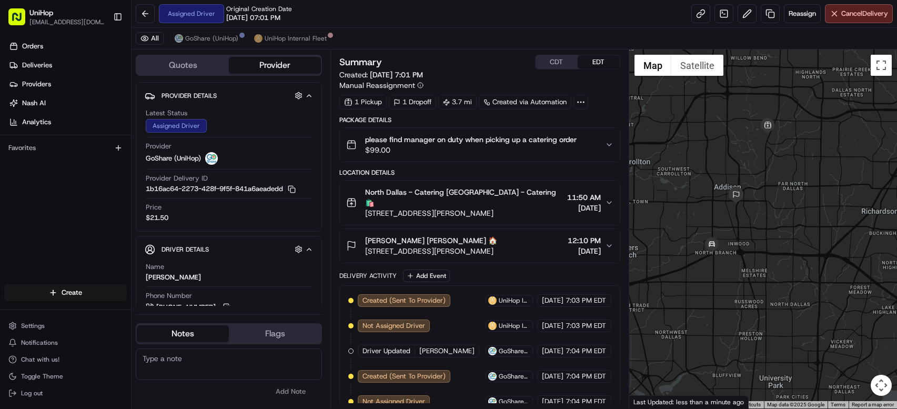
drag, startPoint x: 768, startPoint y: 106, endPoint x: 715, endPoint y: 217, distance: 123.7
click at [715, 218] on div at bounding box center [763, 228] width 268 height 359
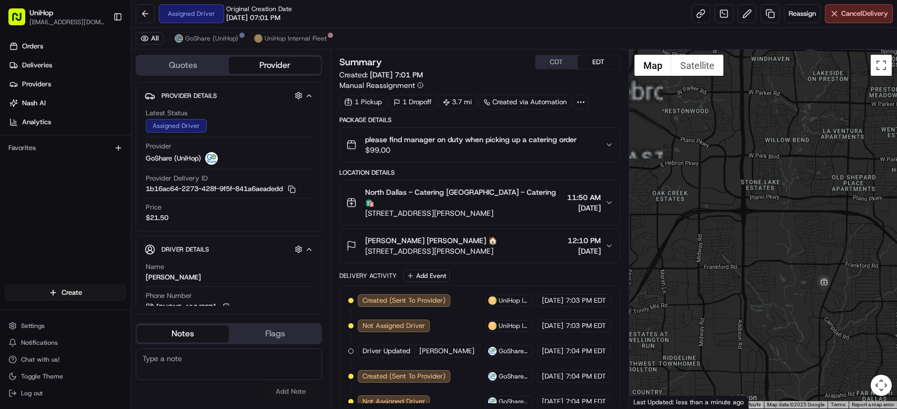
drag, startPoint x: 717, startPoint y: 187, endPoint x: 691, endPoint y: 147, distance: 47.9
click at [691, 147] on div at bounding box center [763, 228] width 268 height 359
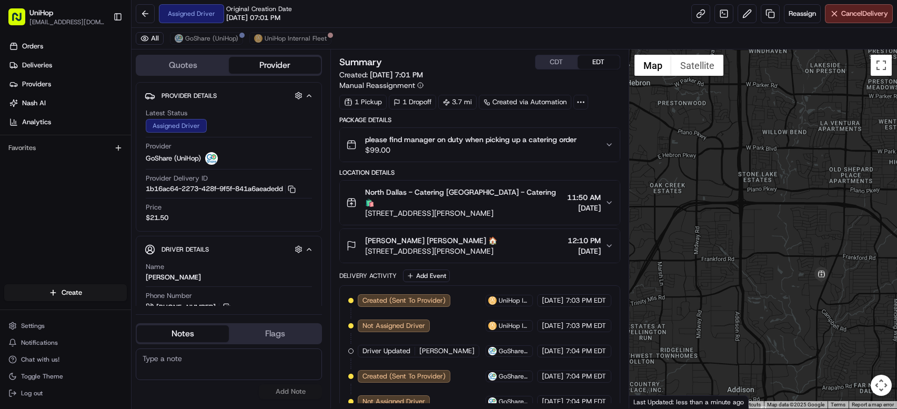
drag, startPoint x: 710, startPoint y: 244, endPoint x: 675, endPoint y: 165, distance: 86.2
click at [675, 165] on div at bounding box center [763, 228] width 268 height 359
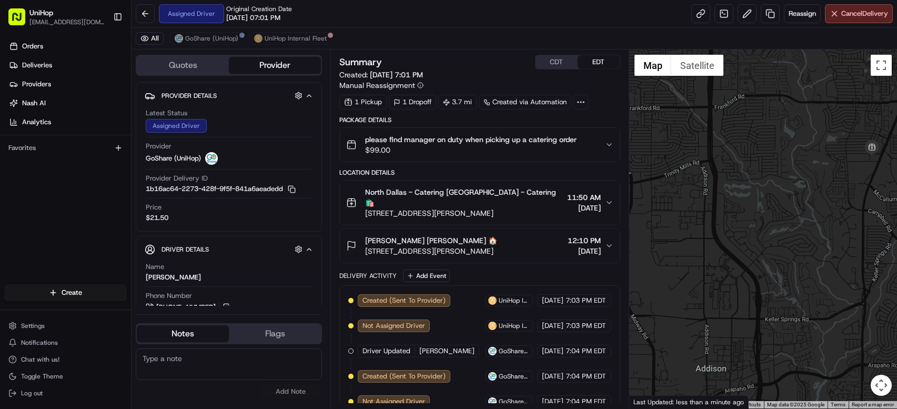
drag, startPoint x: 683, startPoint y: 233, endPoint x: 671, endPoint y: 210, distance: 25.9
click at [671, 210] on div at bounding box center [763, 228] width 268 height 359
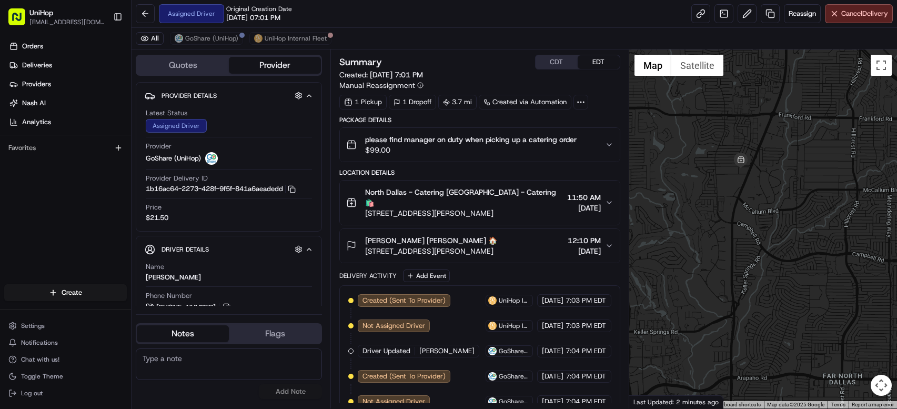
drag, startPoint x: 773, startPoint y: 141, endPoint x: 748, endPoint y: 122, distance: 31.5
click at [748, 122] on div at bounding box center [763, 228] width 268 height 359
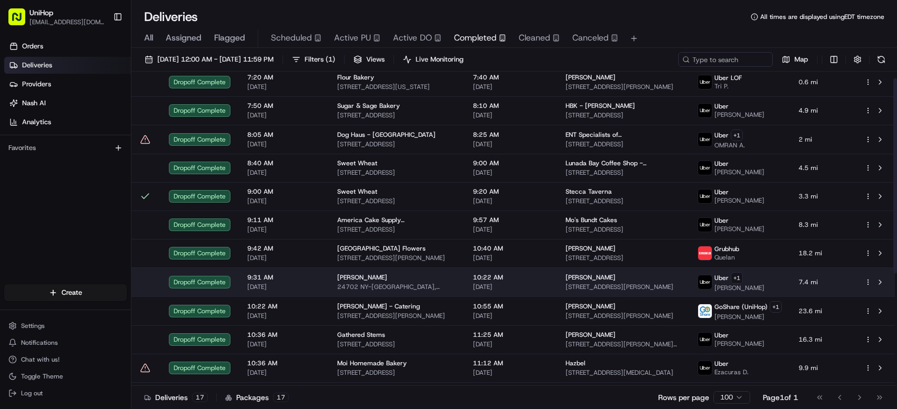
scroll to position [192, 0]
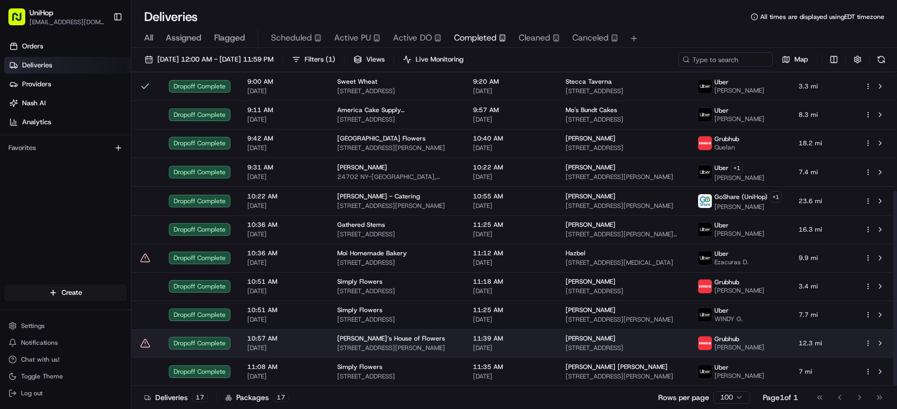
click at [421, 340] on div "Brenda‘s House of Flowers" at bounding box center [396, 338] width 119 height 8
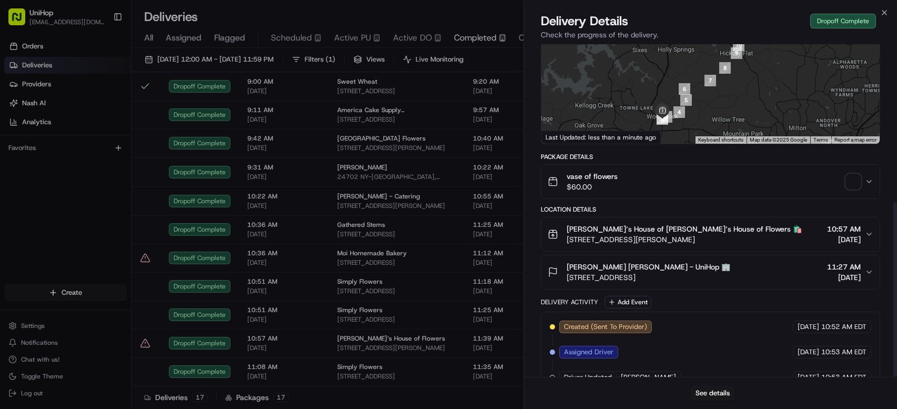
scroll to position [301, 0]
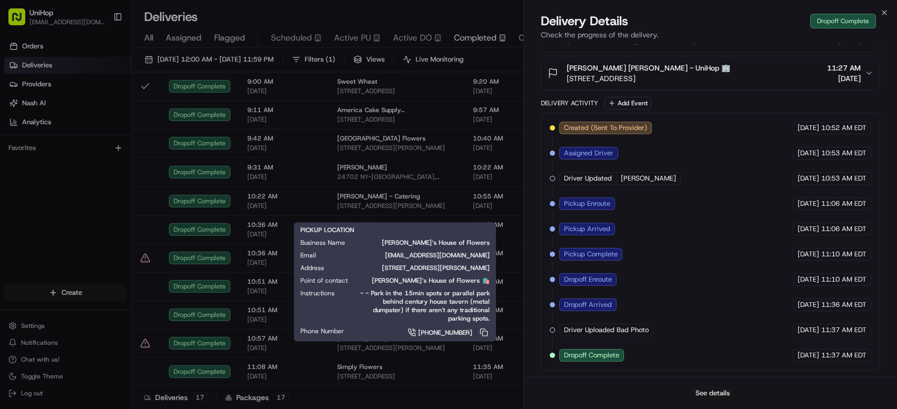
click at [709, 399] on button "See details" at bounding box center [713, 393] width 44 height 15
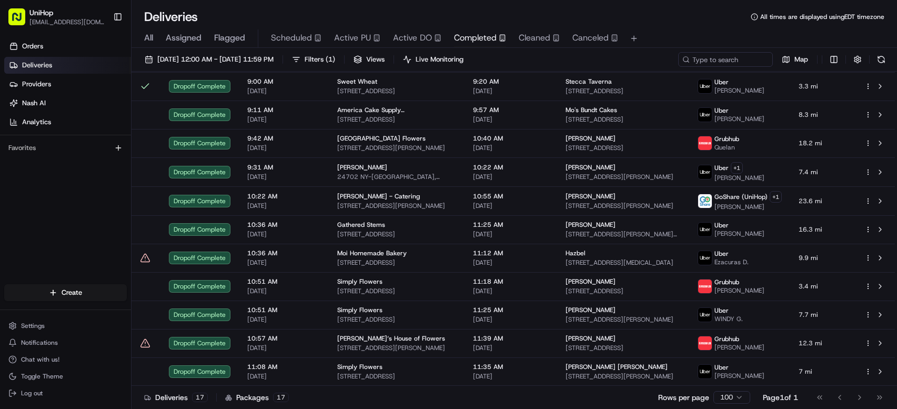
click at [347, 41] on span "Active PU" at bounding box center [352, 38] width 37 height 13
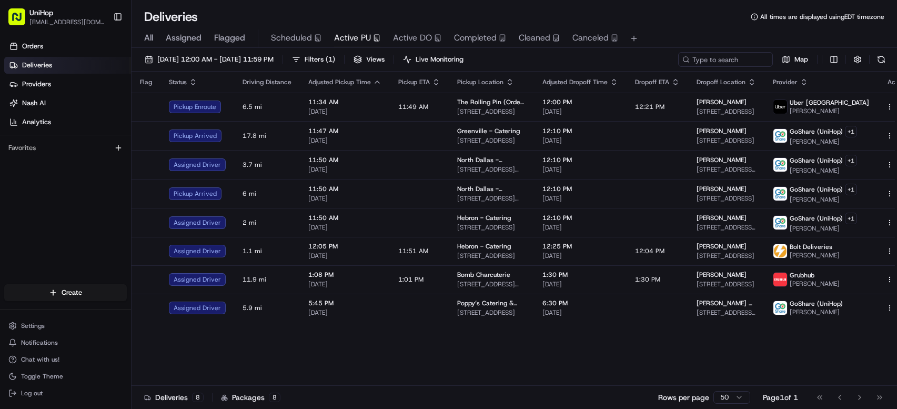
click at [511, 344] on div "Flag Status Driving Distance Adjusted Pickup Time Pickup ETA Pickup Location Ad…" at bounding box center [523, 229] width 785 height 314
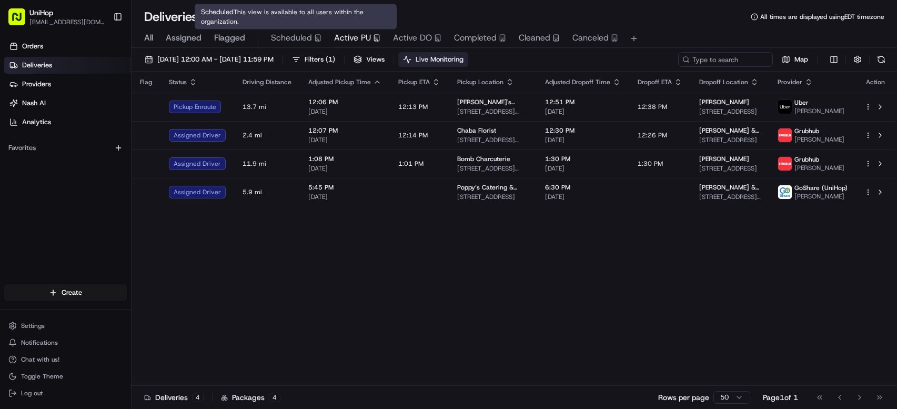
click at [463, 57] on span "Live Monitoring" at bounding box center [440, 59] width 48 height 9
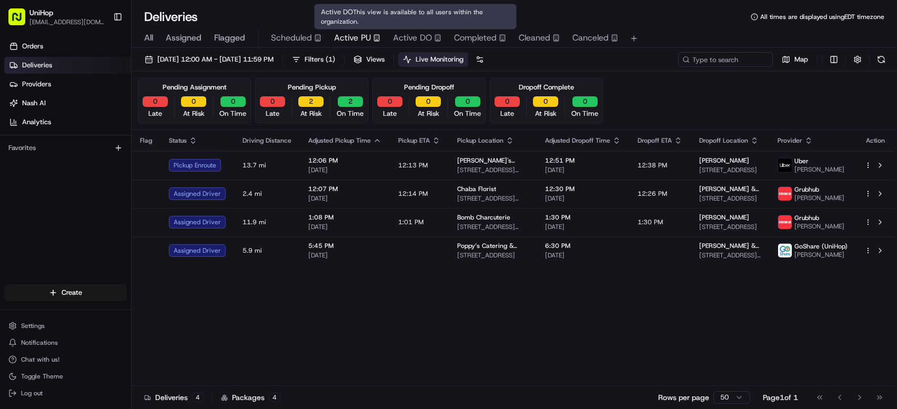
click at [428, 41] on span "Active DO" at bounding box center [412, 38] width 39 height 13
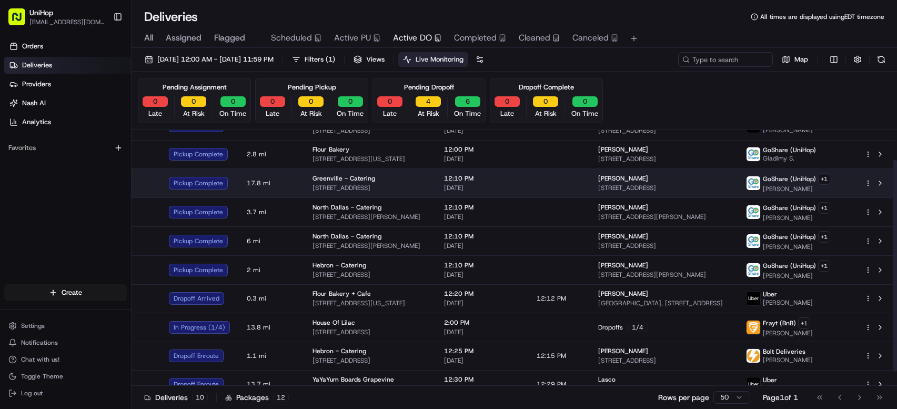
scroll to position [53, 0]
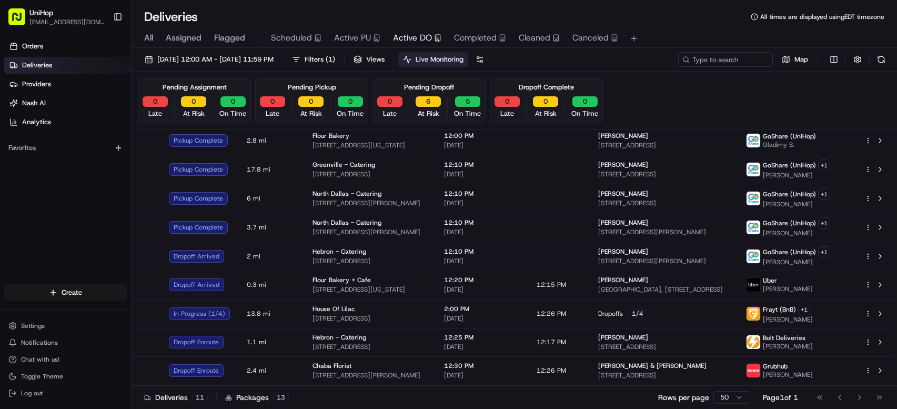
click at [703, 16] on div "Deliveries All times are displayed using EDT timezone" at bounding box center [513, 16] width 765 height 17
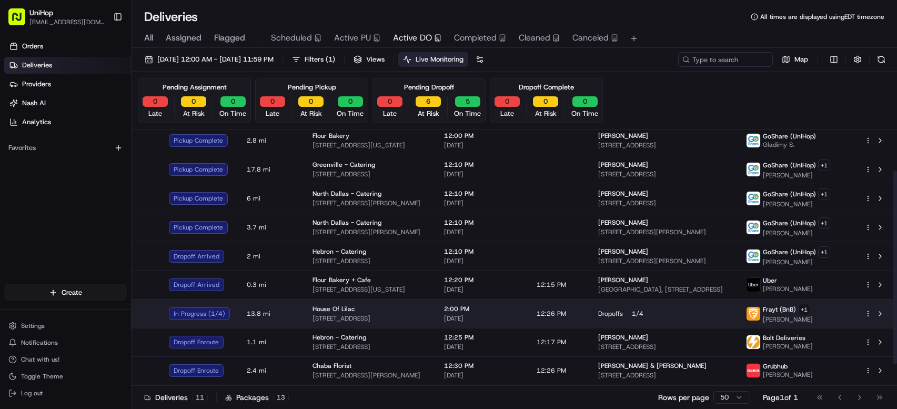
click at [590, 313] on td "12:26 PM" at bounding box center [559, 313] width 62 height 29
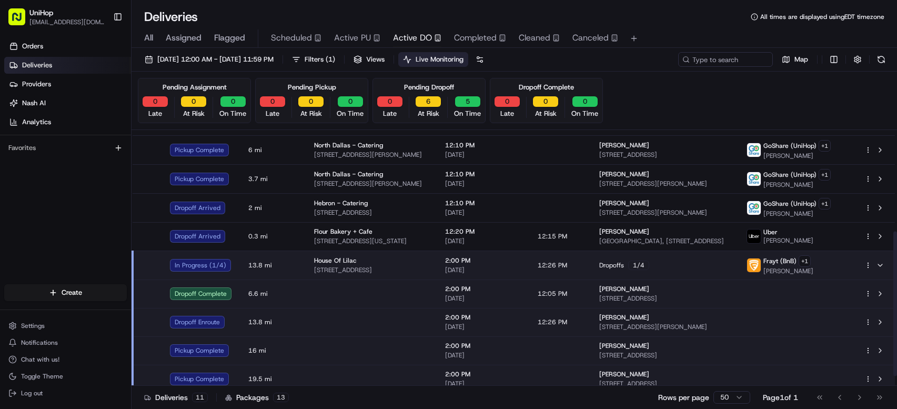
scroll to position [179, 0]
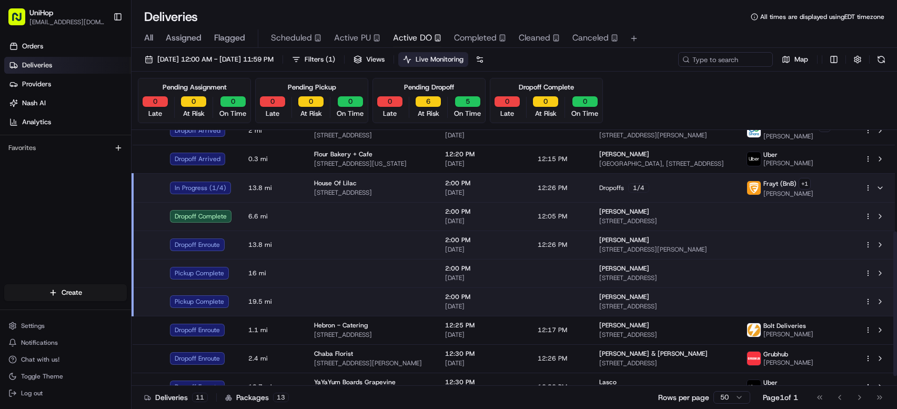
click at [559, 249] on span "12:26 PM" at bounding box center [552, 244] width 29 height 8
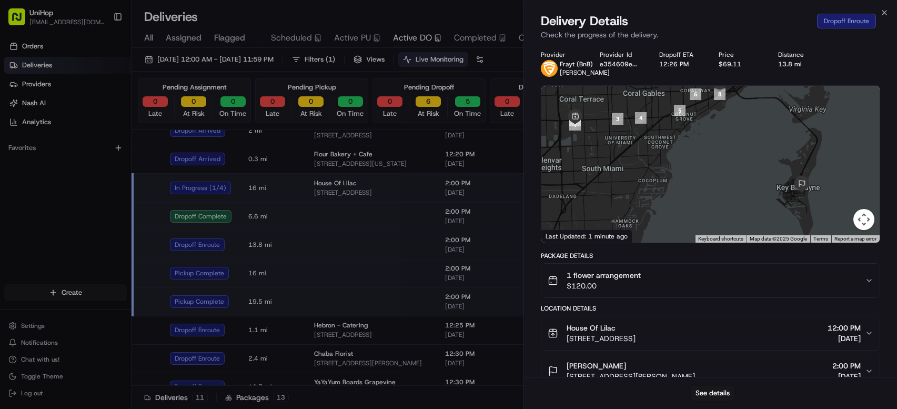
drag, startPoint x: 676, startPoint y: 166, endPoint x: 660, endPoint y: 158, distance: 18.1
click at [660, 158] on div at bounding box center [710, 164] width 338 height 157
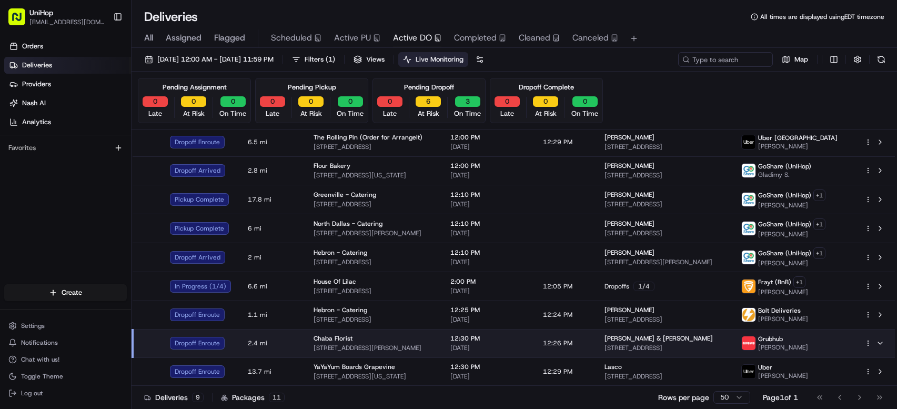
scroll to position [24, 0]
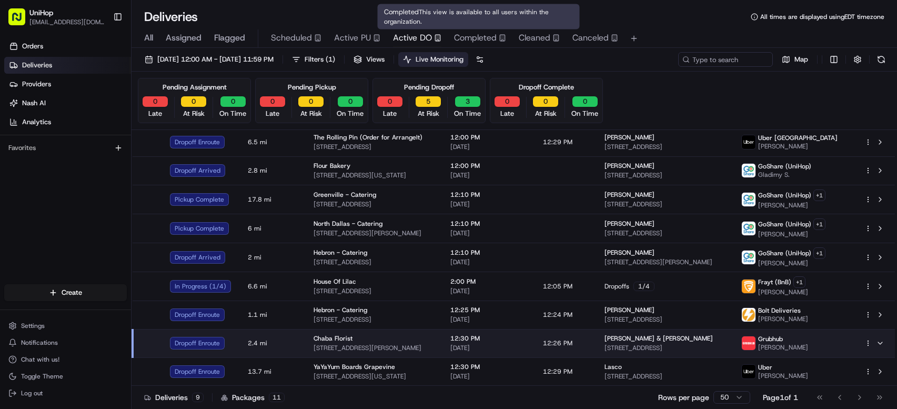
click at [468, 35] on span "Completed" at bounding box center [475, 38] width 43 height 13
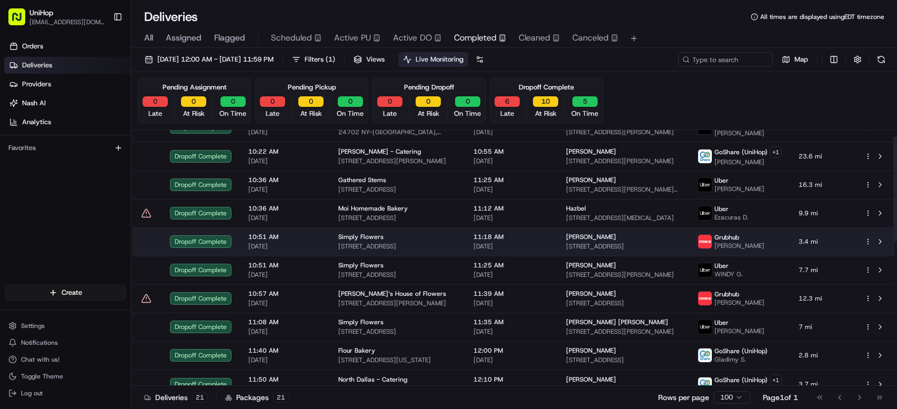
scroll to position [366, 0]
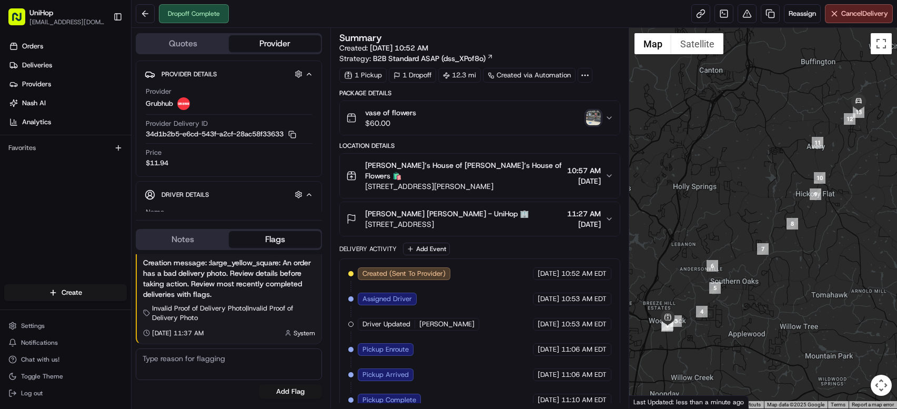
click at [586, 115] on img "button" at bounding box center [593, 117] width 15 height 15
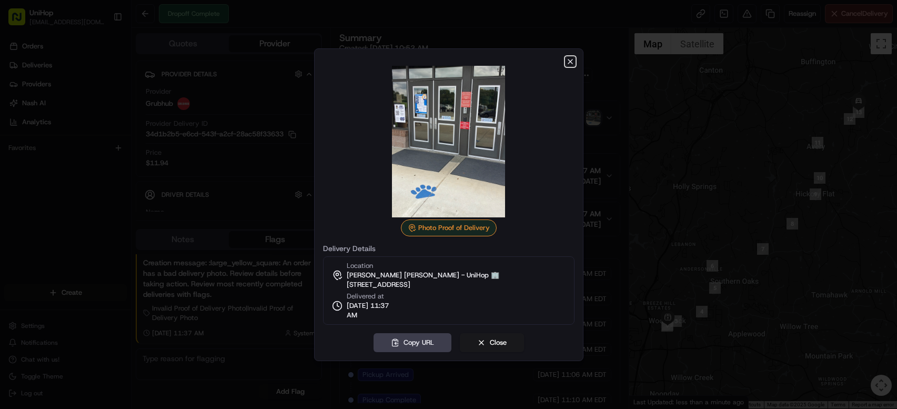
click at [573, 60] on icon "button" at bounding box center [570, 61] width 8 height 8
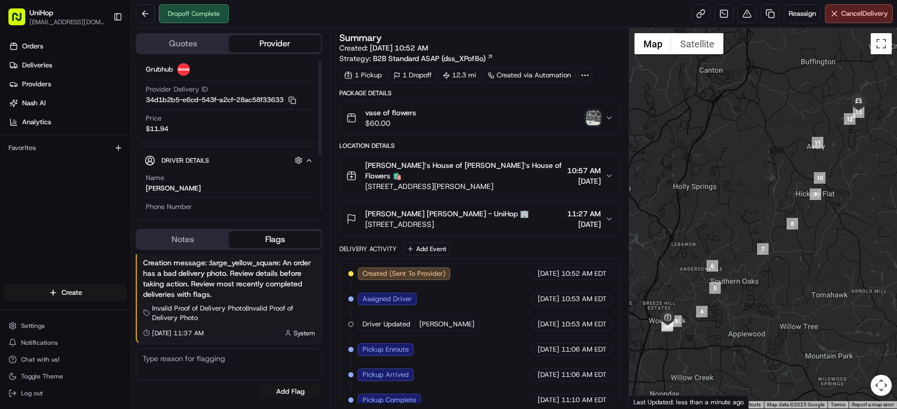
scroll to position [87, 0]
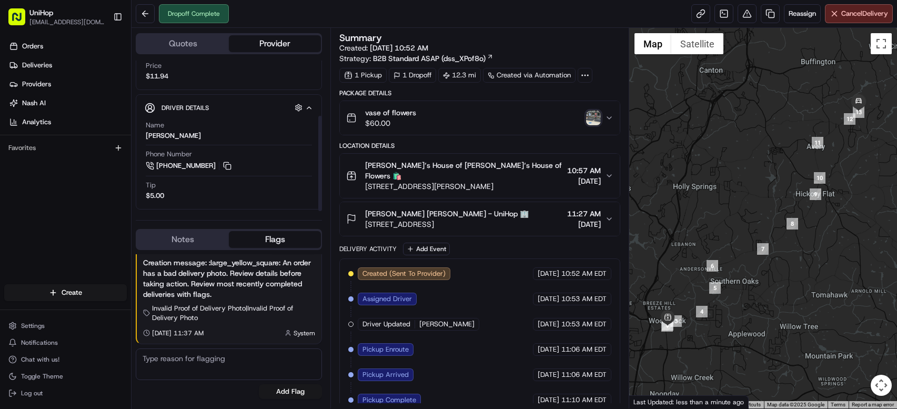
drag, startPoint x: 225, startPoint y: 165, endPoint x: 232, endPoint y: 159, distance: 10.1
click at [225, 165] on button at bounding box center [227, 166] width 12 height 12
drag, startPoint x: 366, startPoint y: 214, endPoint x: 414, endPoint y: 217, distance: 49.0
click at [414, 217] on span "Maryn Perlson Maryn Perlson - UniHop 🏢" at bounding box center [447, 213] width 164 height 11
copy span "Maryn Perlson"
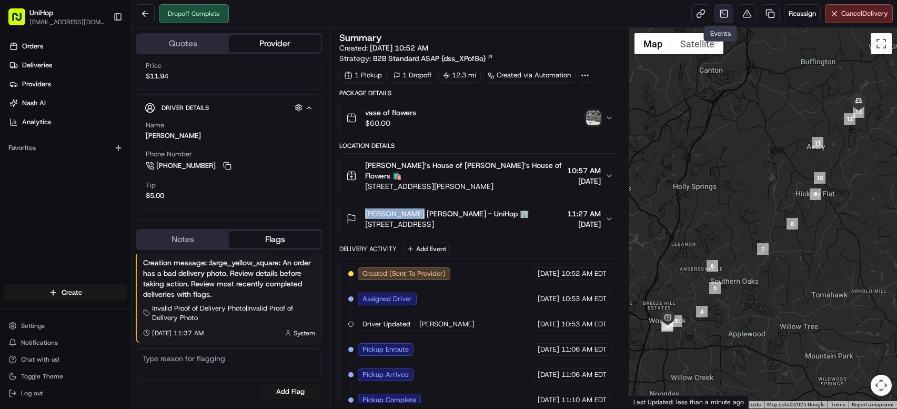
click at [720, 17] on link at bounding box center [723, 13] width 19 height 19
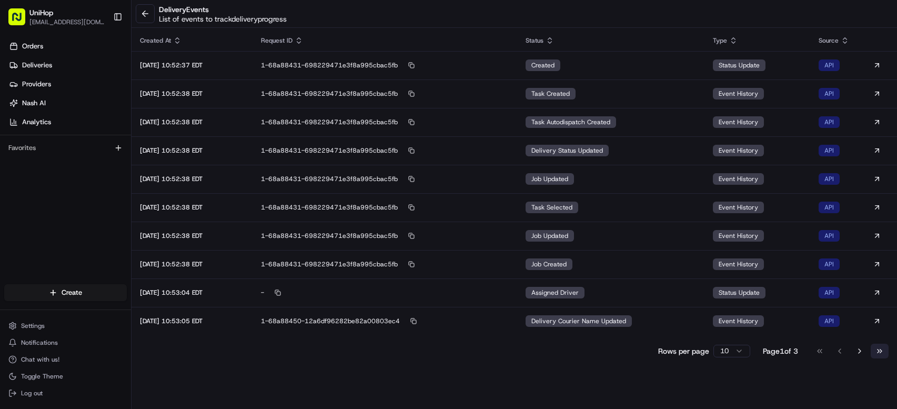
click at [874, 352] on button "Go to last page" at bounding box center [880, 350] width 18 height 15
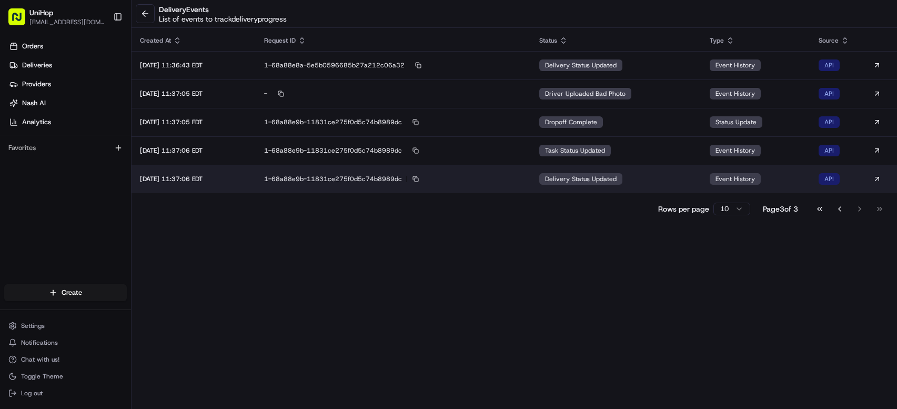
click at [590, 181] on span "delivery status updated" at bounding box center [581, 179] width 72 height 8
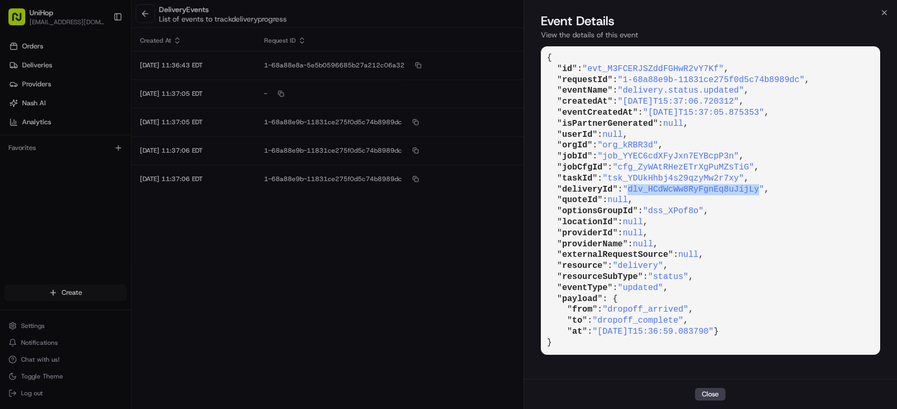
drag, startPoint x: 634, startPoint y: 186, endPoint x: 763, endPoint y: 188, distance: 129.4
click at [763, 188] on span ""dlv_HCdWcWw8RyFgnEq8uJijLy"" at bounding box center [693, 189] width 141 height 9
copy span "dlv_HCdWcWw8RyFgnEq8uJijLy"
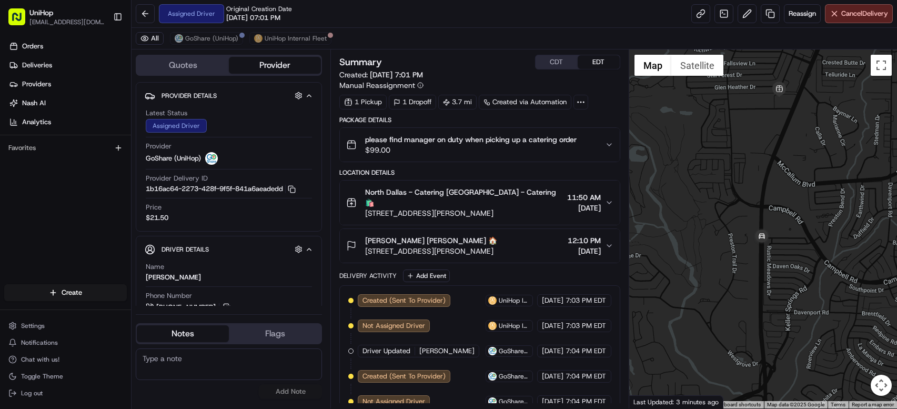
drag, startPoint x: 753, startPoint y: 146, endPoint x: 806, endPoint y: 209, distance: 82.5
click at [806, 209] on div at bounding box center [763, 228] width 268 height 359
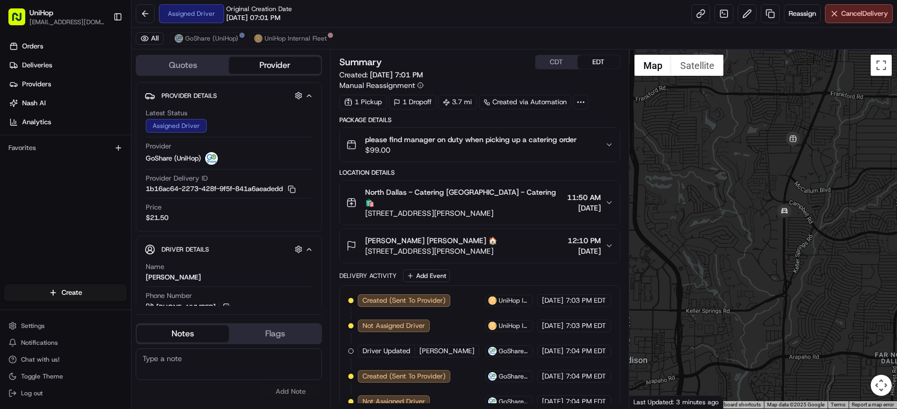
drag, startPoint x: 485, startPoint y: 195, endPoint x: 363, endPoint y: 204, distance: 122.4
click at [363, 204] on div "North Dallas - Catering North Dallas - Catering 🛍️ 17437 Preston Rd, Dallas, TX…" at bounding box center [454, 203] width 216 height 32
copy span "17437 Preston Rd, Dallas, TX 75252, USA"
drag, startPoint x: 515, startPoint y: 235, endPoint x: 530, endPoint y: 249, distance: 20.8
click at [530, 249] on button "Stephanie Long Stephanie Long 🏠 14951 Dallas Pkwy, Dallas, TX 75254, USA 12:10 …" at bounding box center [479, 246] width 279 height 34
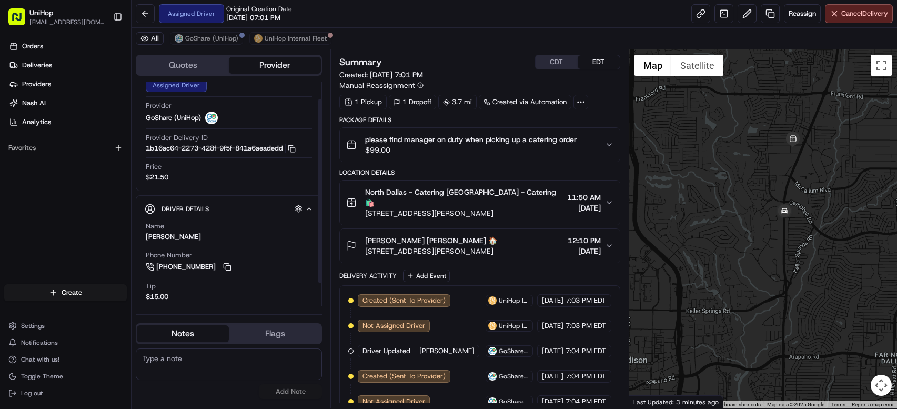
scroll to position [48, 0]
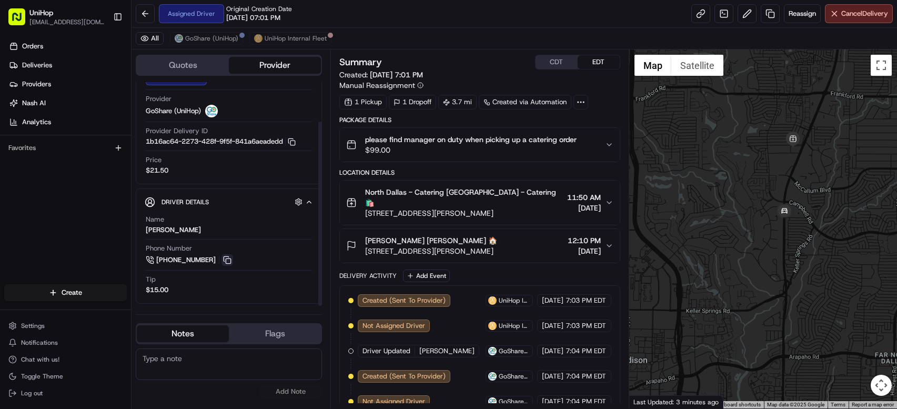
click at [229, 258] on button at bounding box center [227, 260] width 12 height 12
click at [556, 58] on button "CDT" at bounding box center [556, 62] width 42 height 14
